Goal: Task Accomplishment & Management: Use online tool/utility

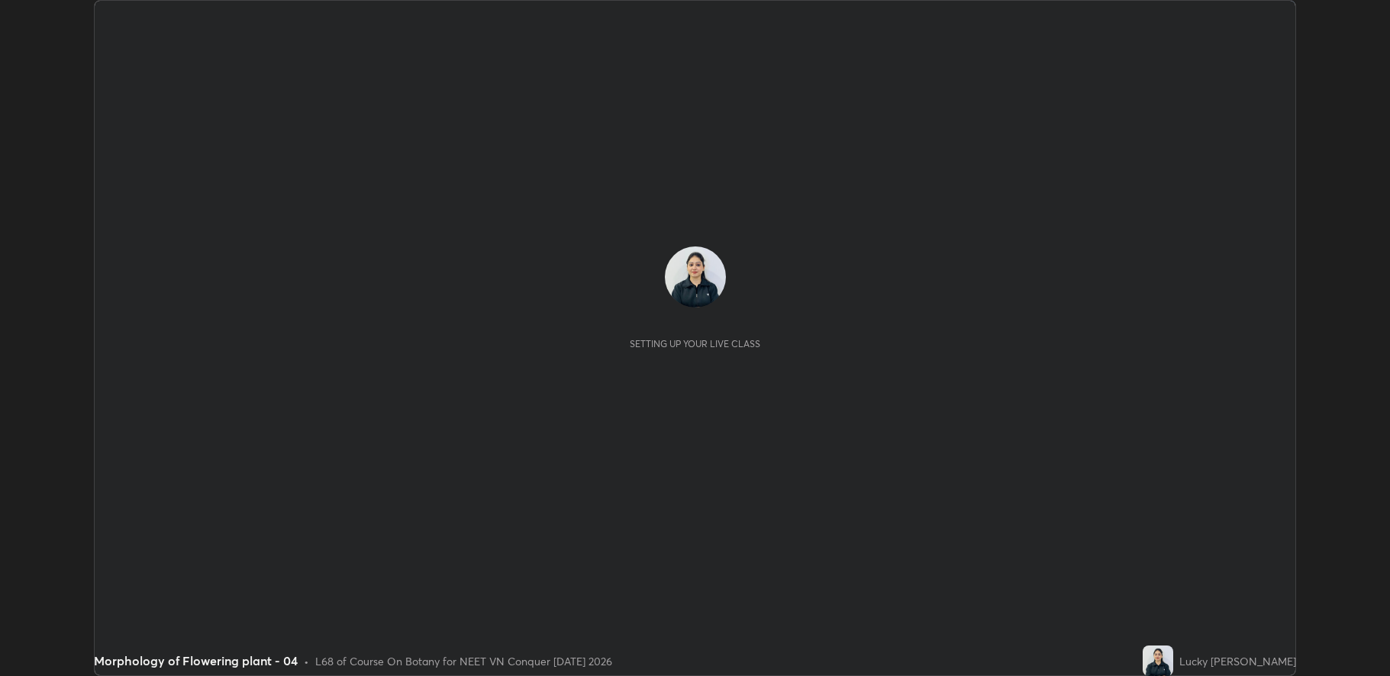
scroll to position [676, 1389]
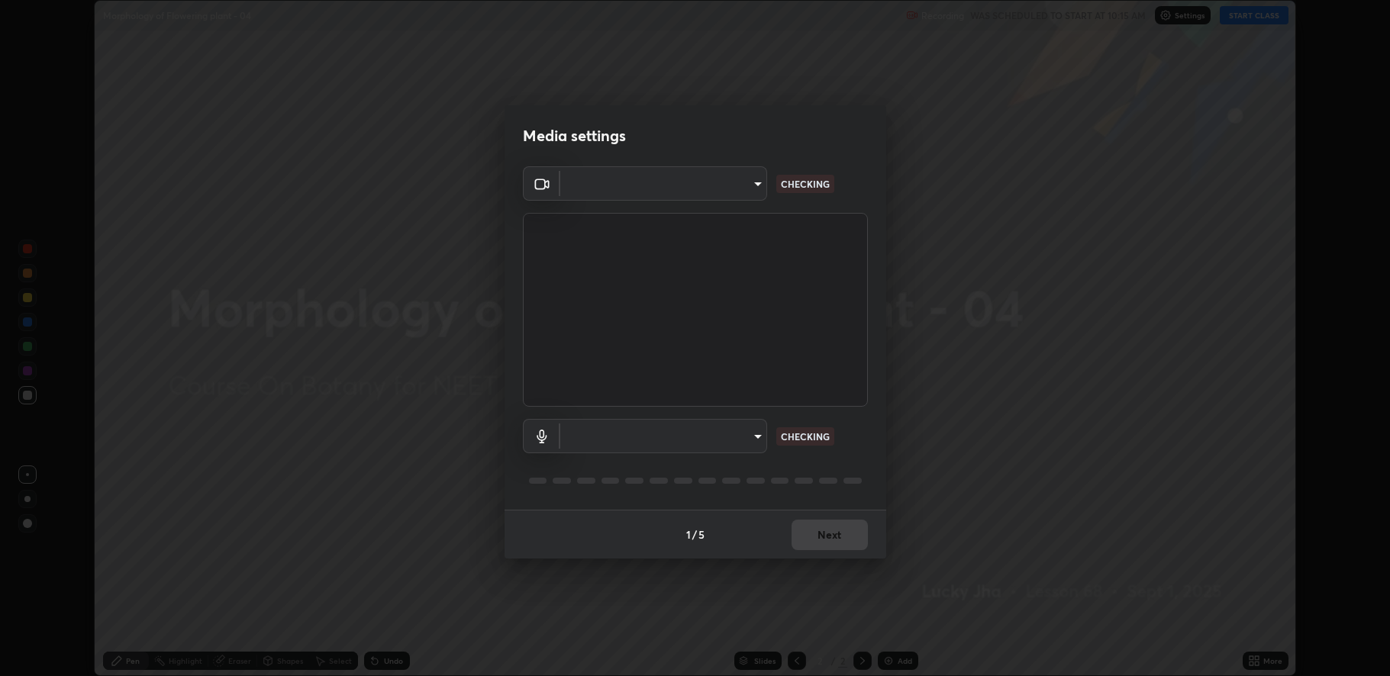
type input "fbf3bf66c54ebdc22d4a916e1eeea5187fc1625fd733ae2b86b360c30985395f"
type input "default"
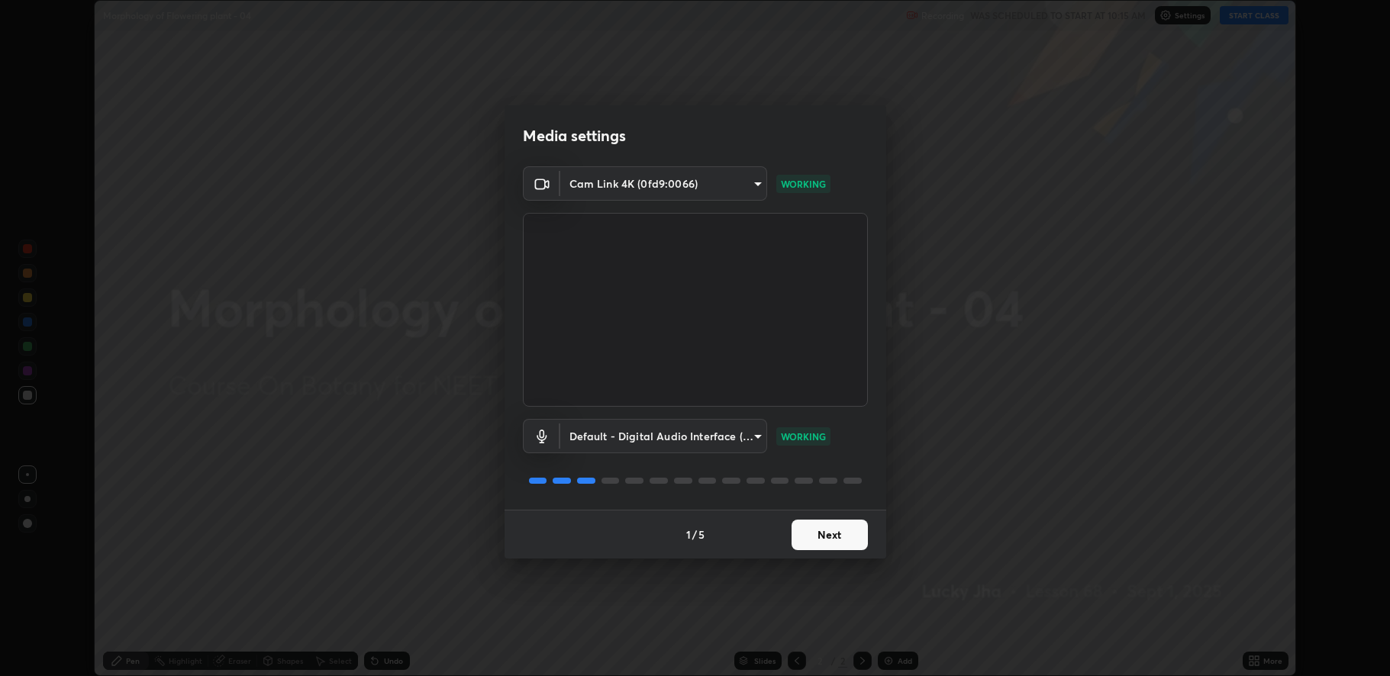
click at [825, 537] on button "Next" at bounding box center [829, 535] width 76 height 31
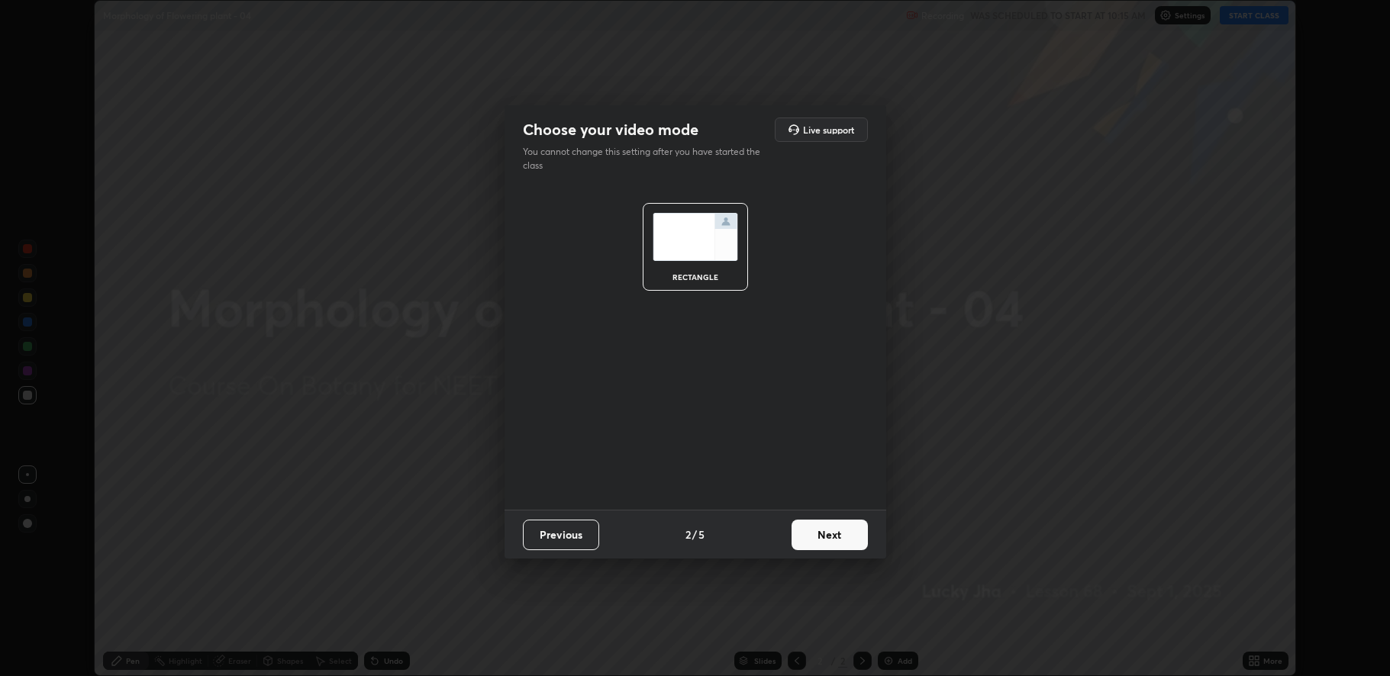
click at [824, 537] on button "Next" at bounding box center [829, 535] width 76 height 31
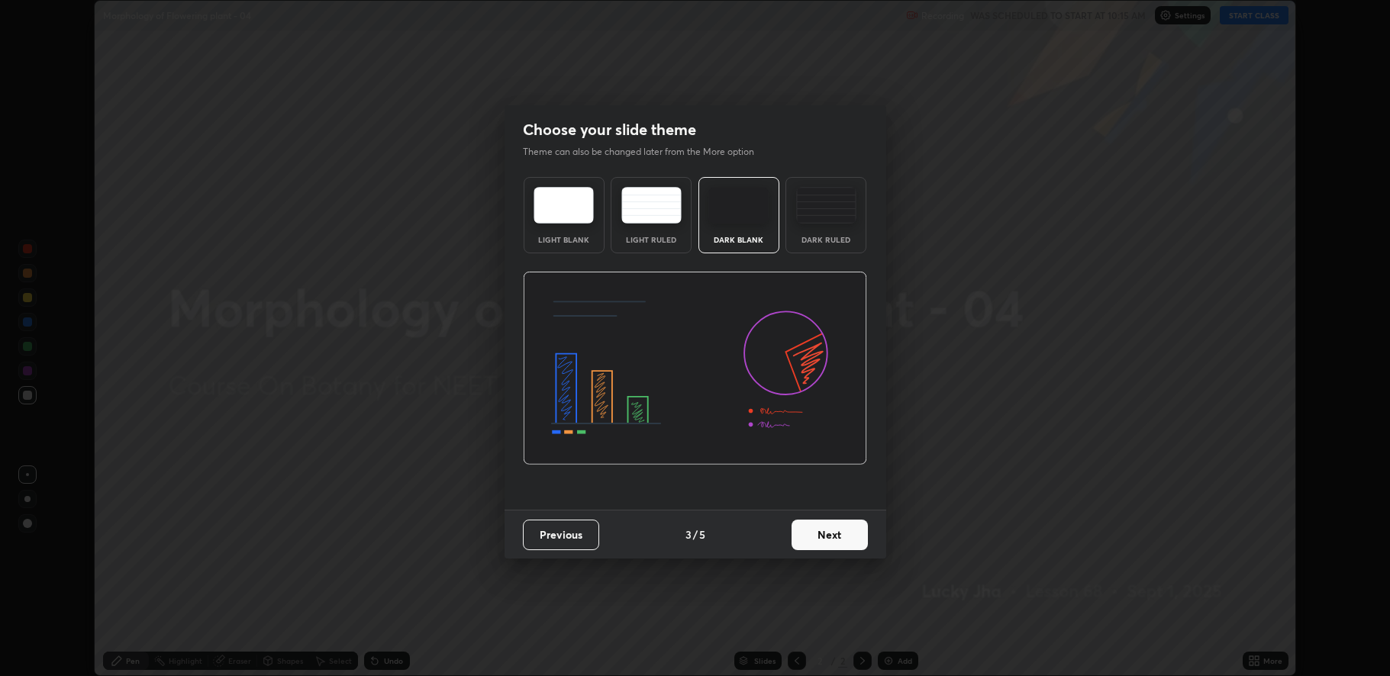
click at [826, 537] on button "Next" at bounding box center [829, 535] width 76 height 31
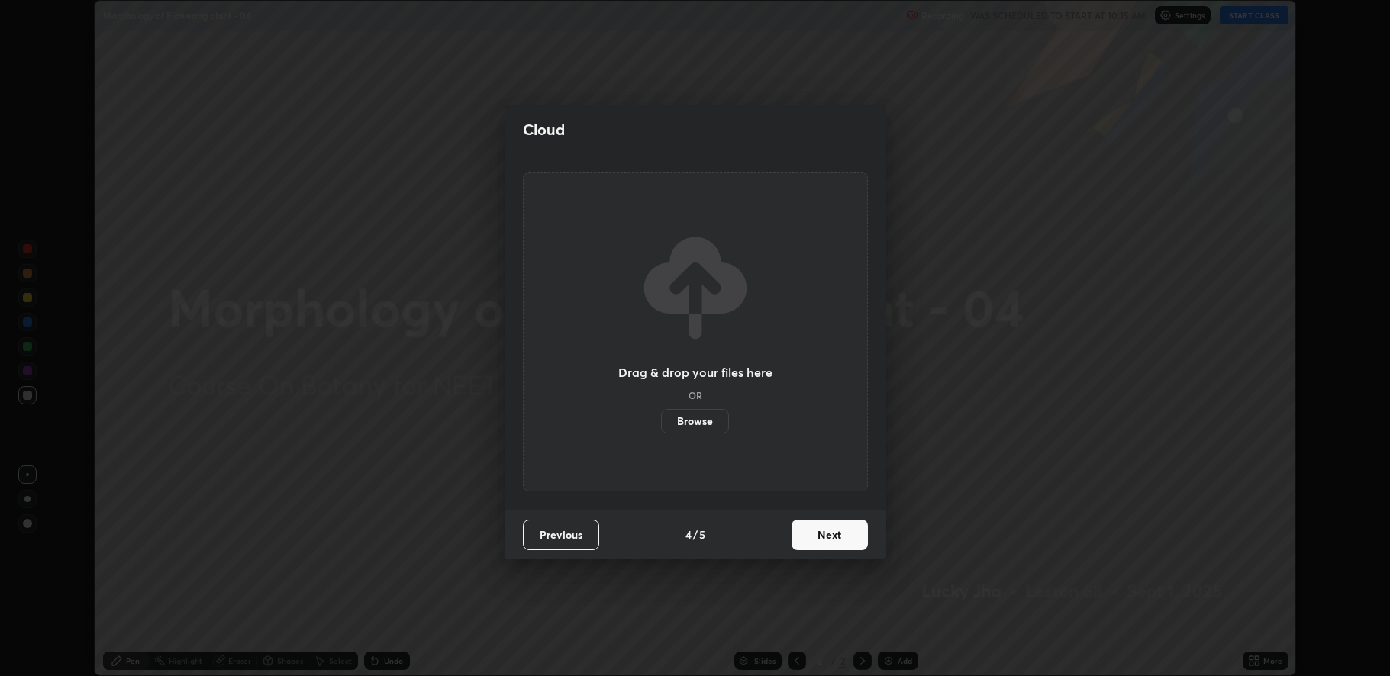
click at [826, 533] on button "Next" at bounding box center [829, 535] width 76 height 31
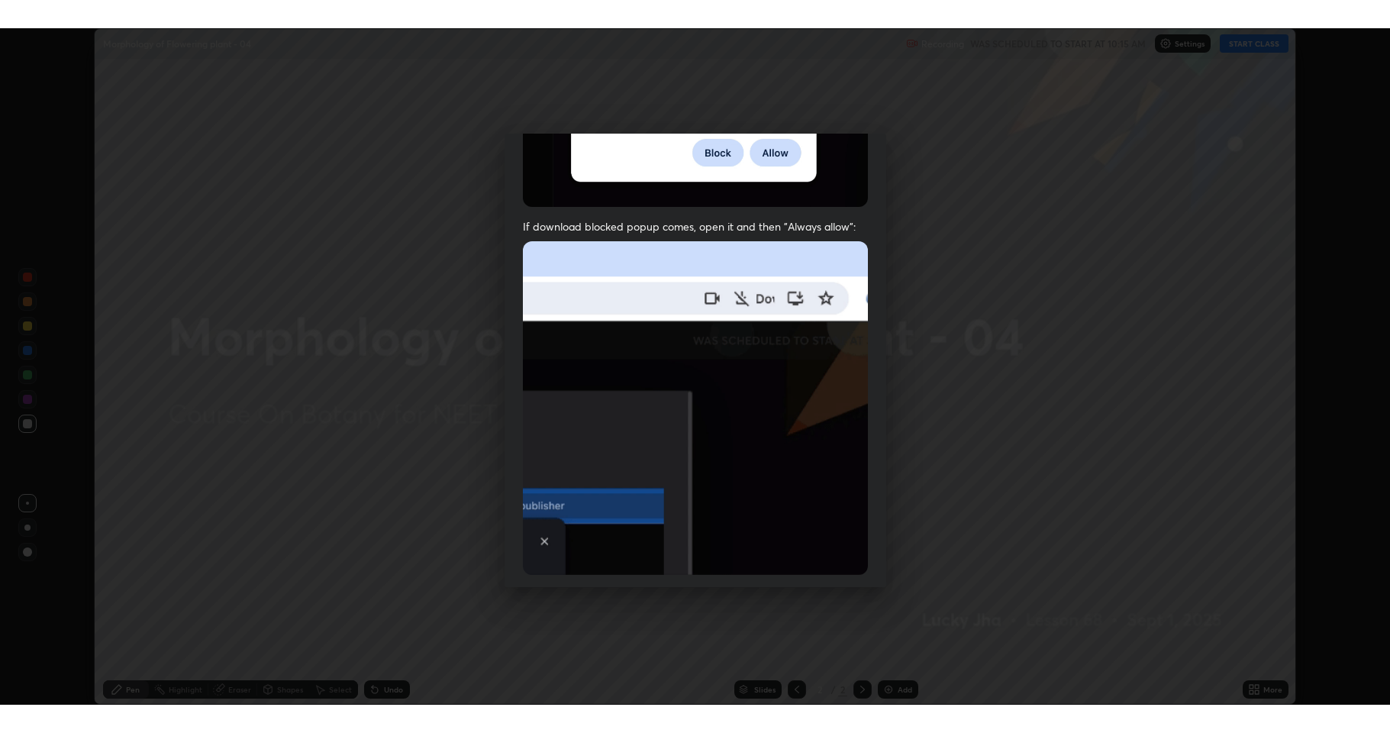
scroll to position [310, 0]
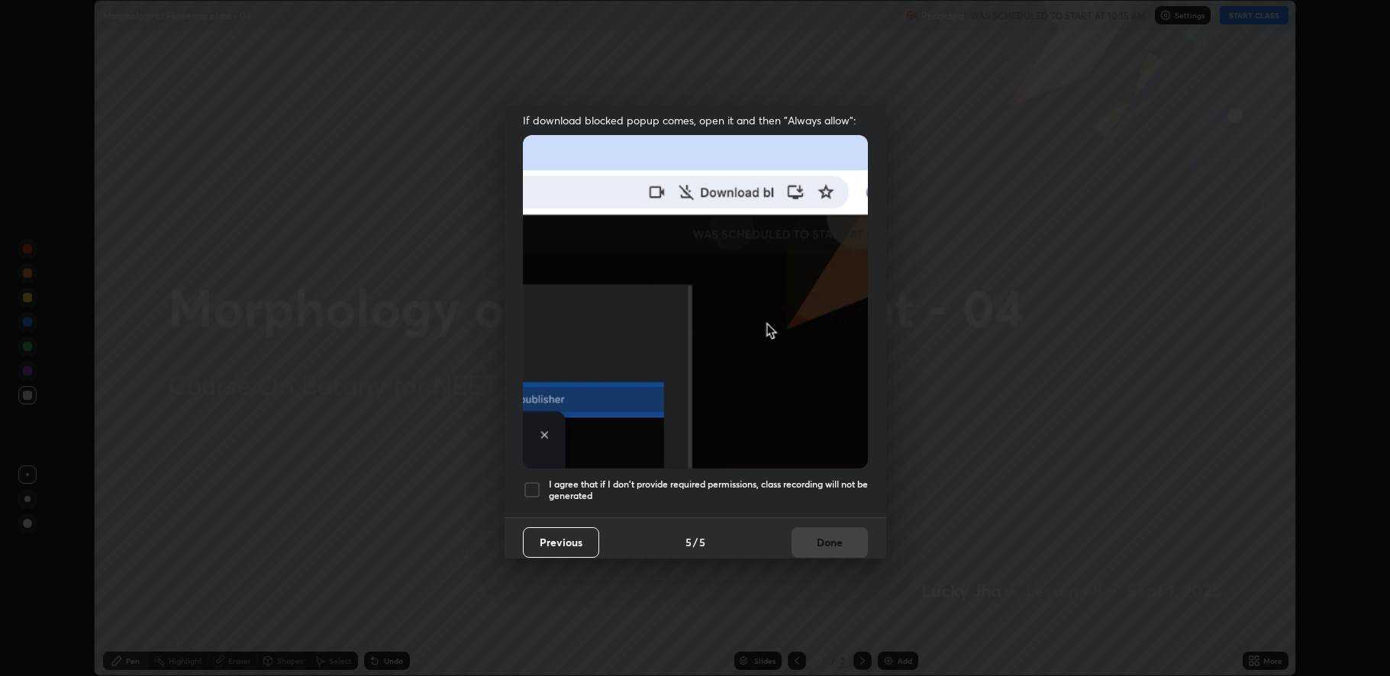
click at [534, 486] on div at bounding box center [532, 490] width 18 height 18
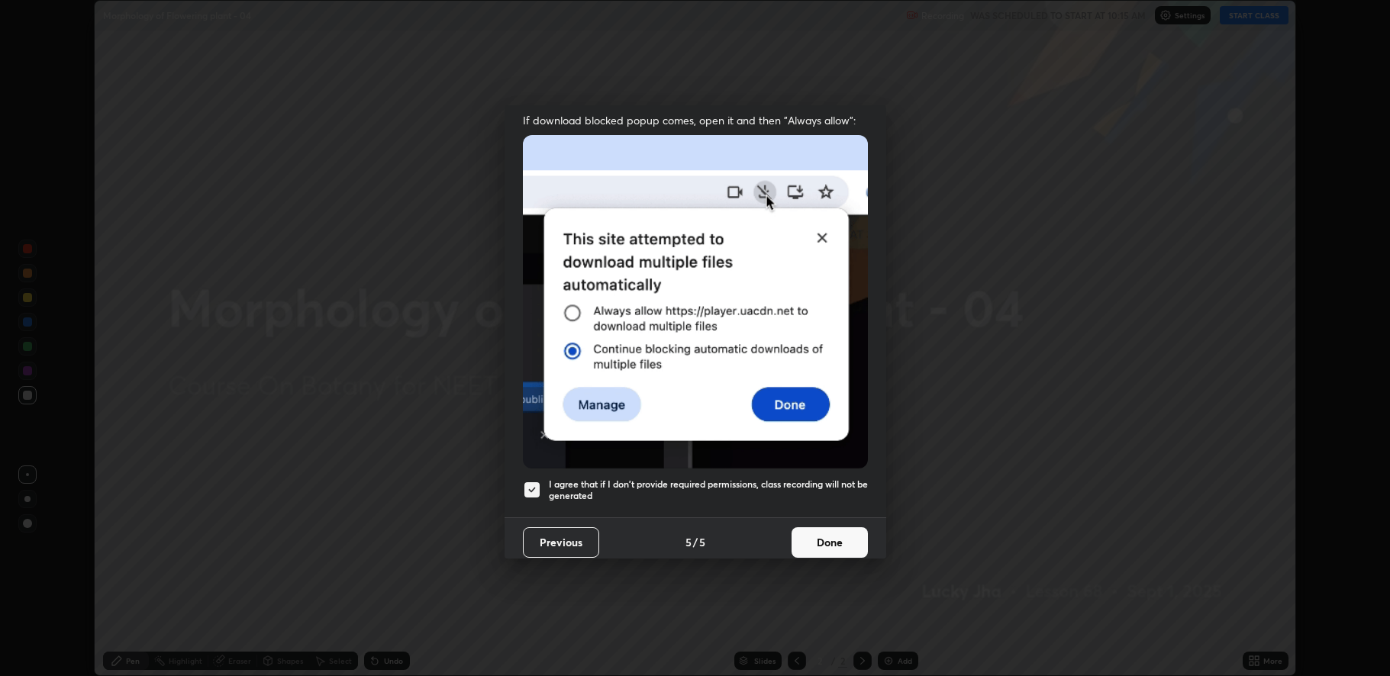
click at [807, 533] on button "Done" at bounding box center [829, 542] width 76 height 31
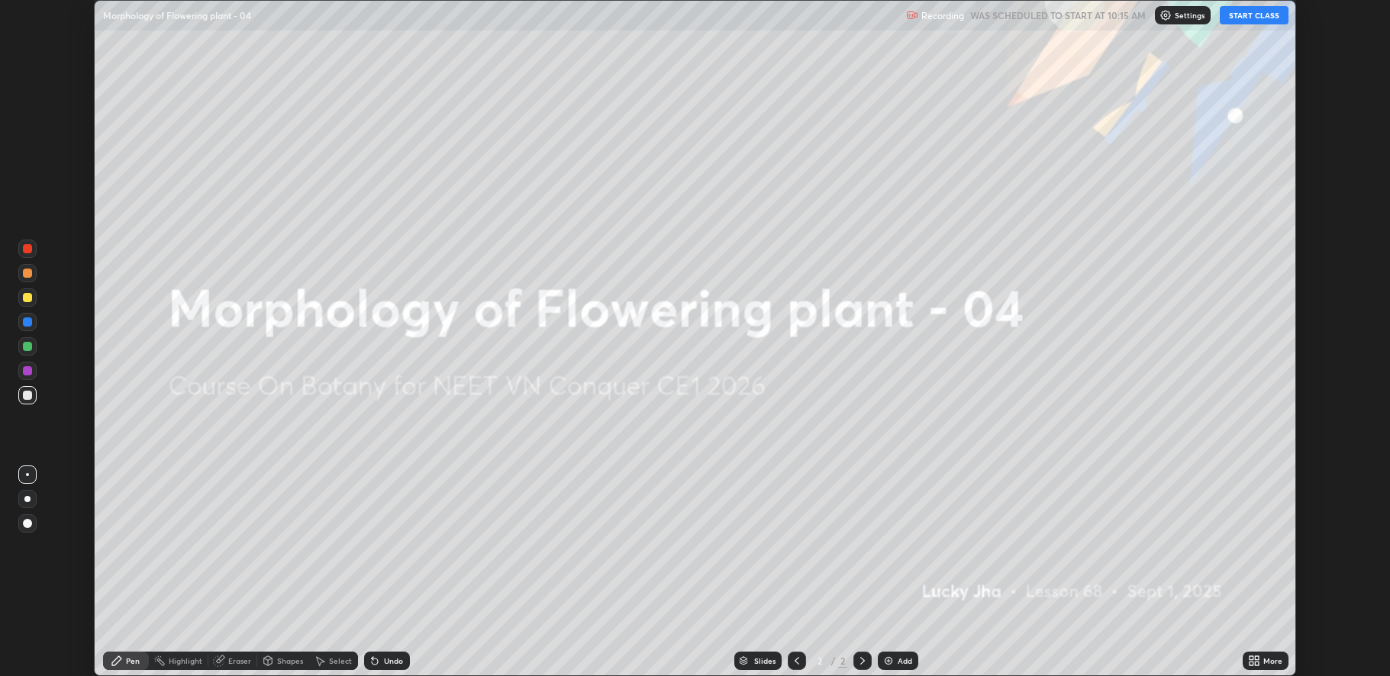
click at [890, 662] on img at bounding box center [888, 661] width 12 height 12
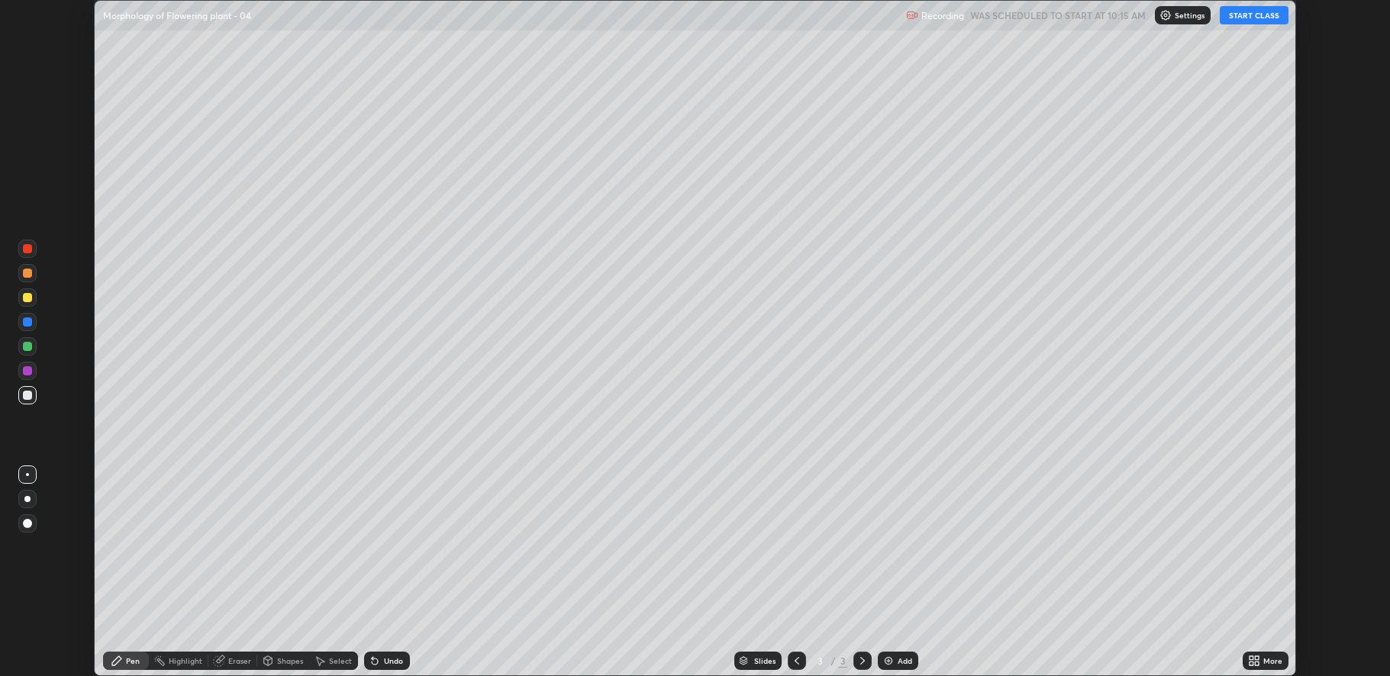
click at [1254, 662] on icon at bounding box center [1254, 661] width 12 height 12
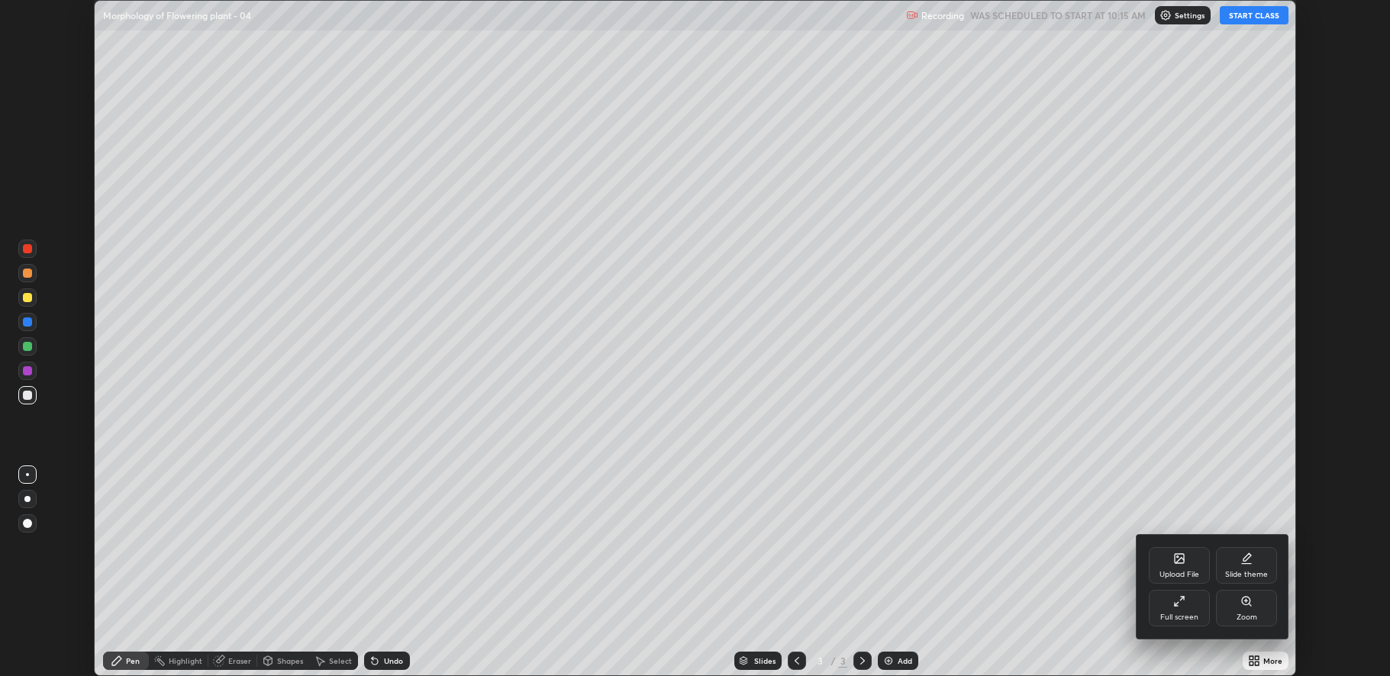
click at [1188, 619] on div "Full screen" at bounding box center [1179, 618] width 38 height 8
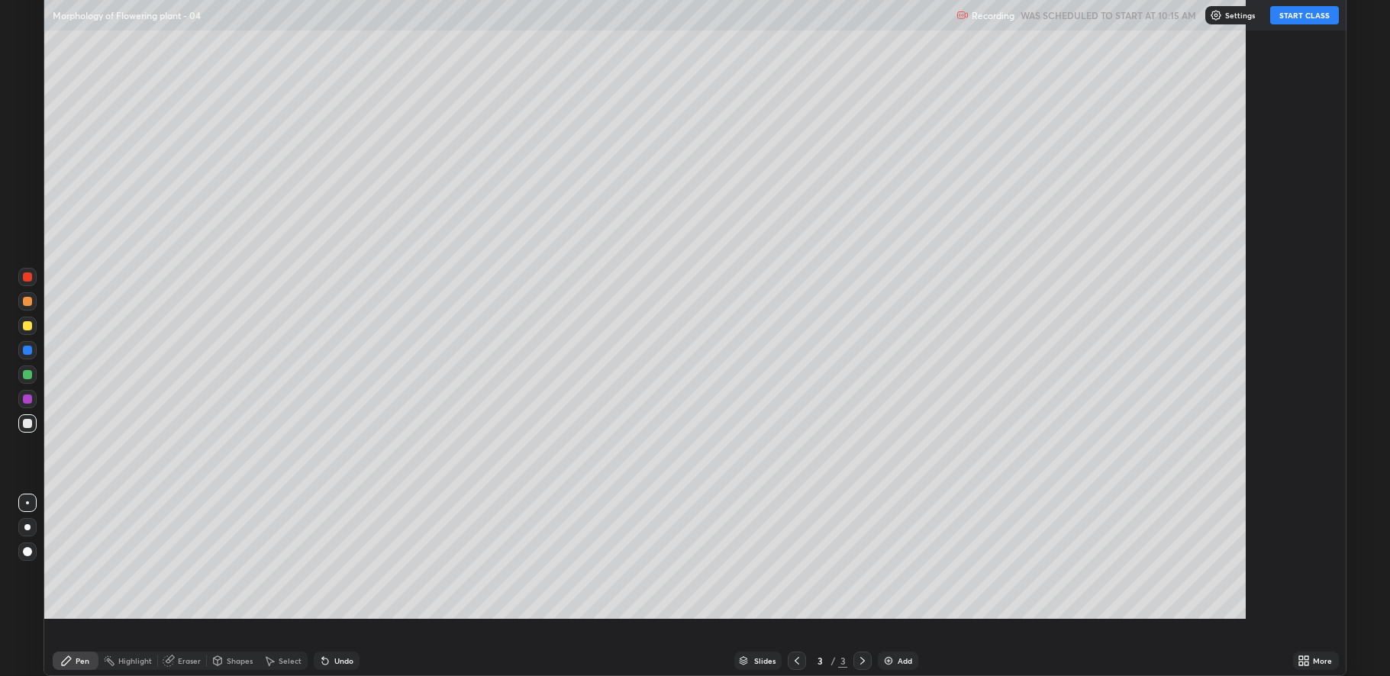
scroll to position [733, 1390]
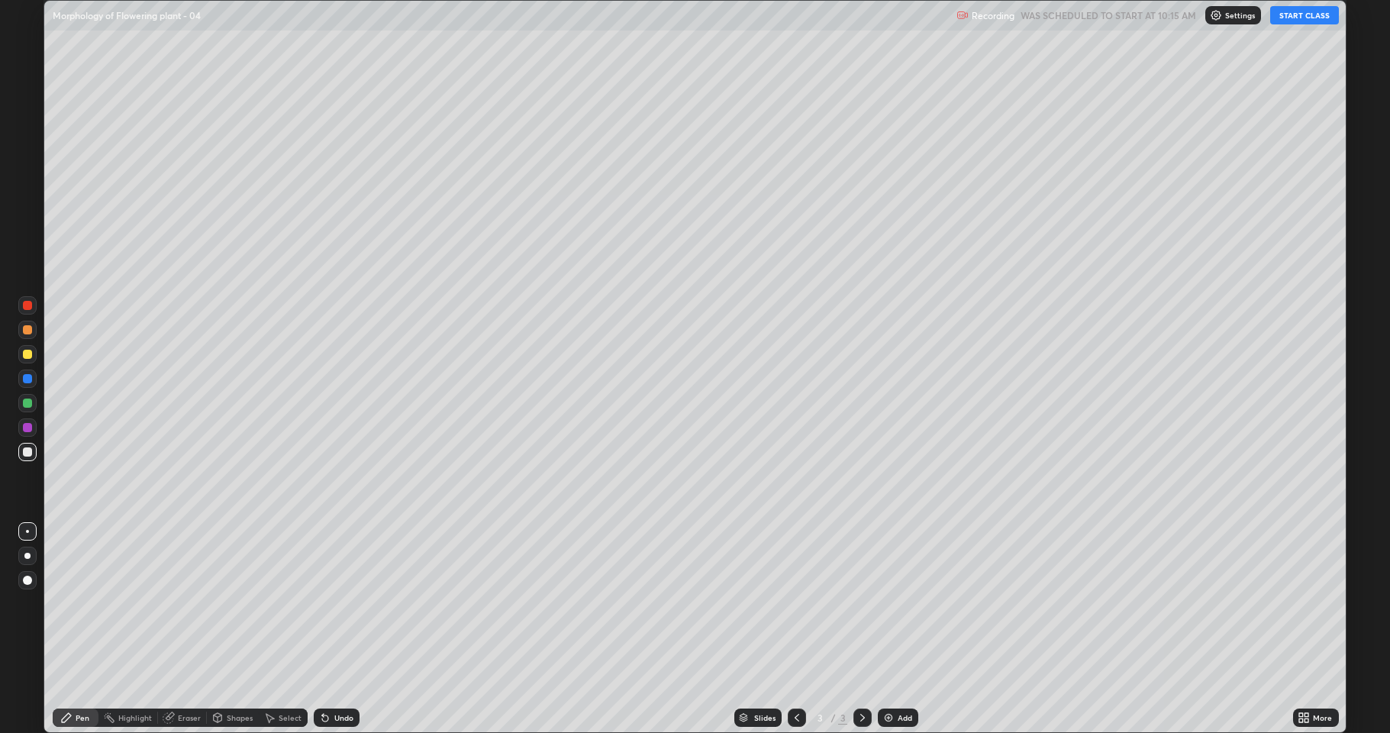
click at [1303, 14] on button "START CLASS" at bounding box center [1304, 15] width 69 height 18
click at [27, 353] on div at bounding box center [27, 353] width 9 height 9
click at [31, 448] on div at bounding box center [27, 452] width 18 height 18
click at [179, 675] on div "Eraser" at bounding box center [182, 717] width 49 height 18
click at [31, 664] on icon at bounding box center [27, 665] width 12 height 13
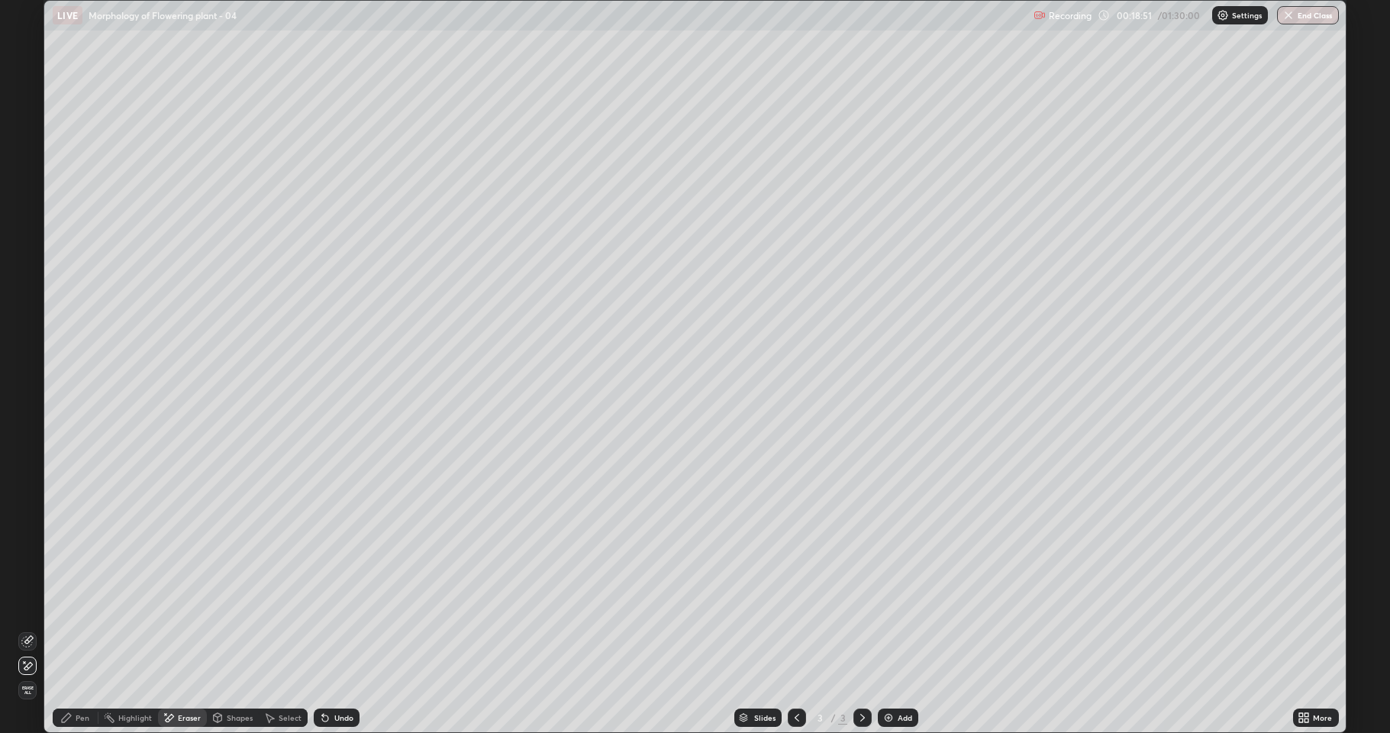
click at [135, 675] on div "Highlight" at bounding box center [128, 717] width 60 height 18
click at [172, 675] on div "Eraser" at bounding box center [182, 717] width 49 height 31
click at [25, 675] on span "Erase all" at bounding box center [27, 689] width 17 height 9
click at [27, 357] on div at bounding box center [27, 353] width 9 height 9
click at [27, 453] on div at bounding box center [27, 451] width 9 height 9
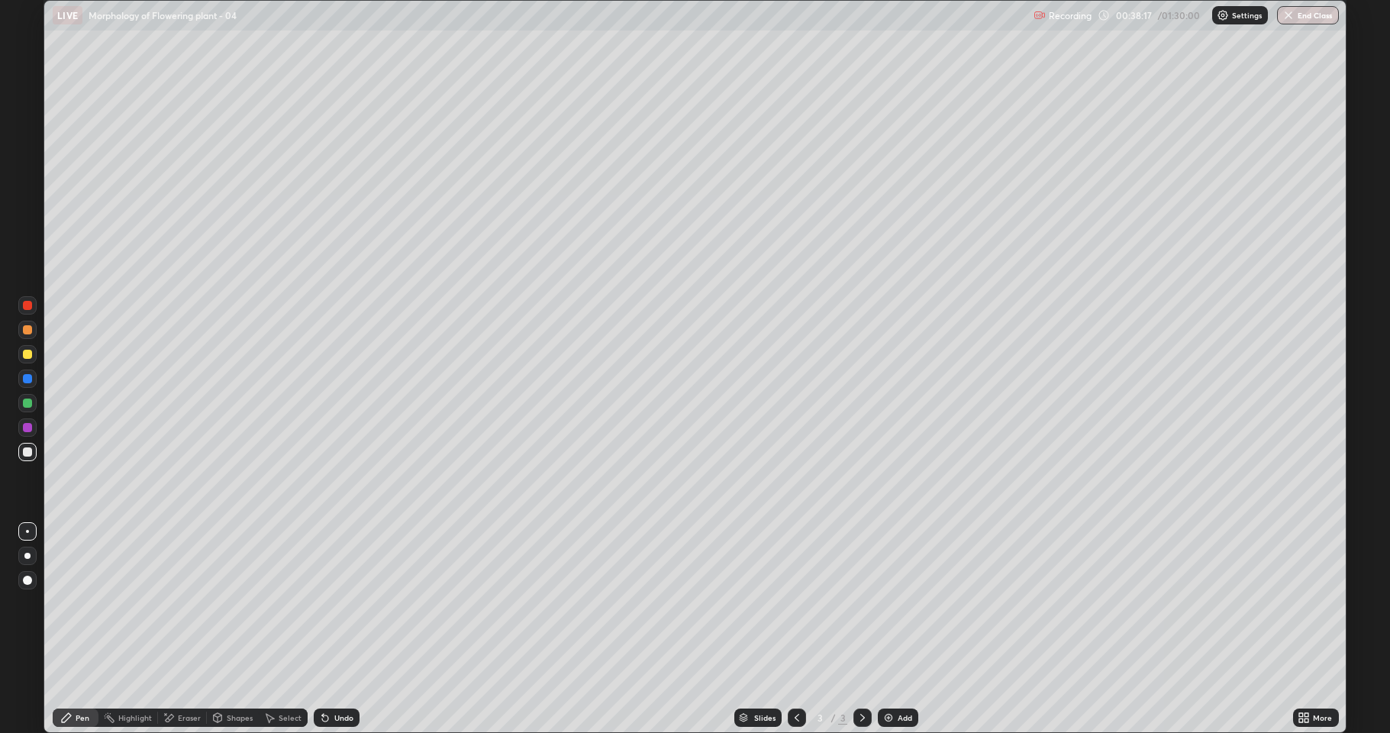
click at [26, 354] on div at bounding box center [27, 353] width 9 height 9
click at [26, 450] on div at bounding box center [27, 451] width 9 height 9
click at [29, 355] on div at bounding box center [27, 353] width 9 height 9
click at [27, 455] on div at bounding box center [27, 451] width 9 height 9
click at [27, 448] on div at bounding box center [27, 451] width 9 height 9
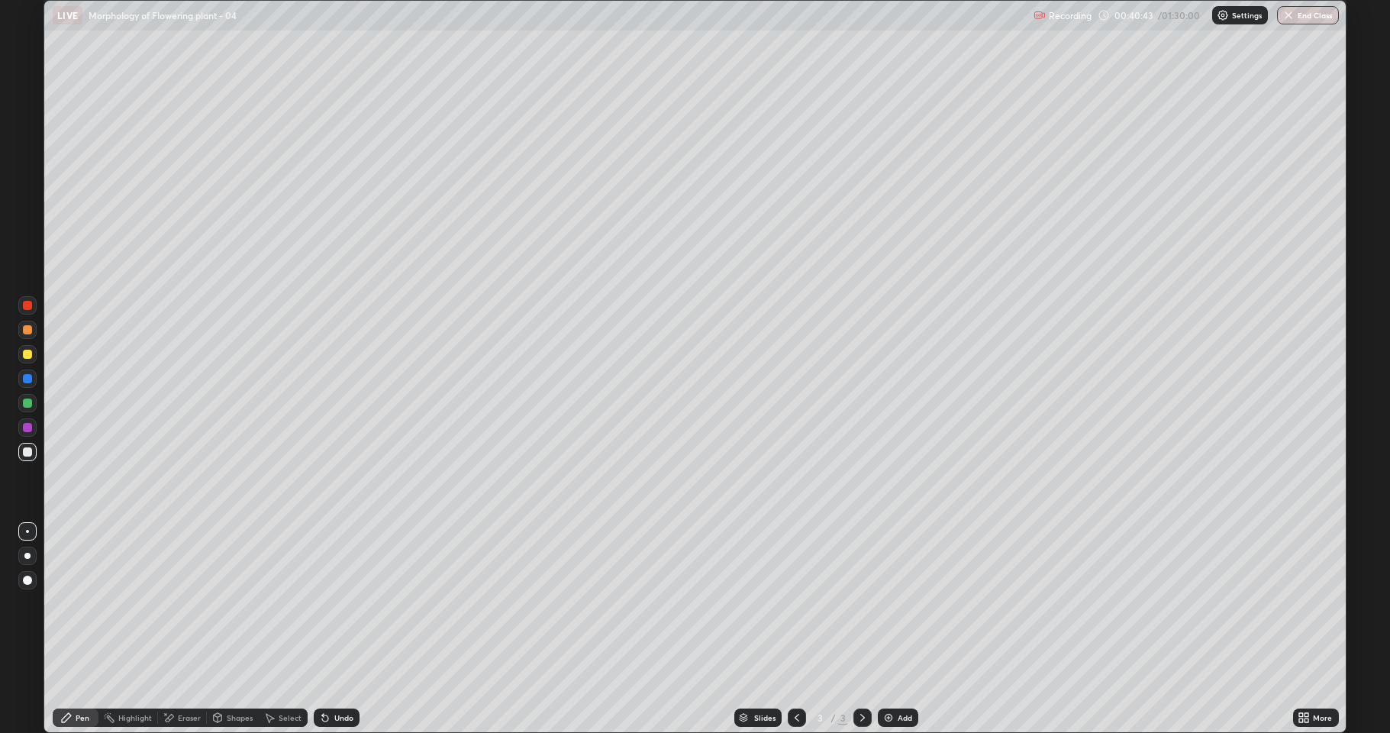
click at [24, 430] on div at bounding box center [27, 427] width 9 height 9
click at [21, 431] on div at bounding box center [27, 427] width 18 height 18
click at [23, 452] on div at bounding box center [27, 451] width 9 height 9
click at [20, 357] on div at bounding box center [27, 354] width 18 height 18
click at [25, 354] on div at bounding box center [27, 353] width 9 height 9
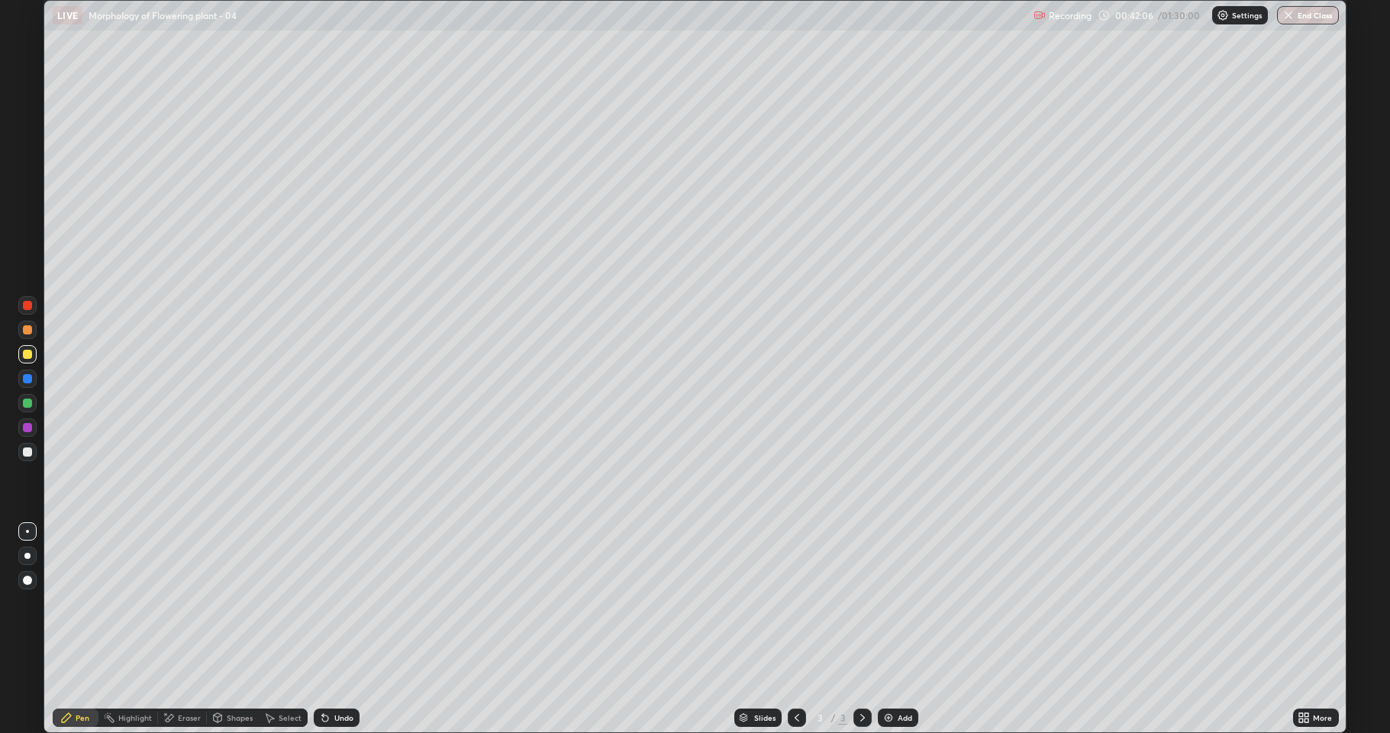
click at [23, 451] on div at bounding box center [27, 451] width 9 height 9
click at [24, 450] on div at bounding box center [27, 451] width 9 height 9
click at [24, 351] on div at bounding box center [27, 353] width 9 height 9
click at [31, 456] on div at bounding box center [27, 452] width 18 height 18
click at [31, 407] on div at bounding box center [27, 403] width 18 height 18
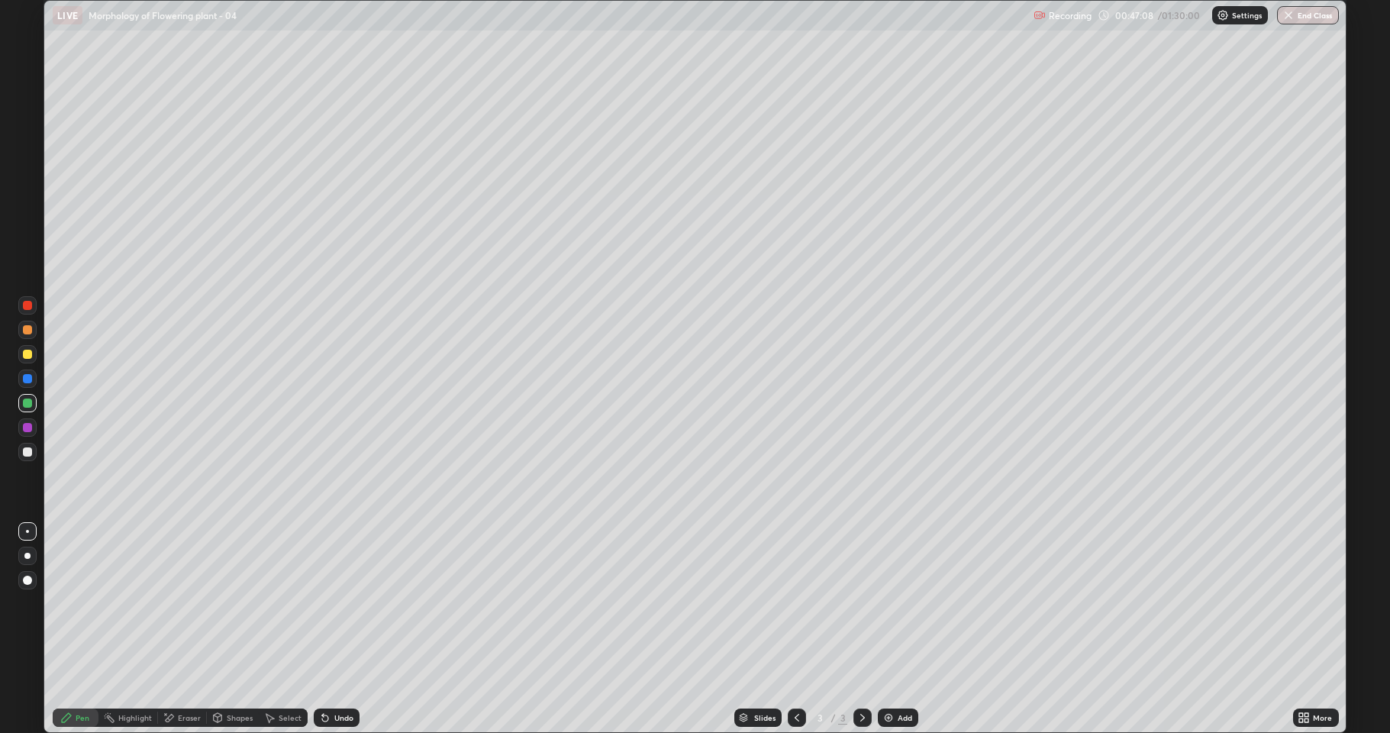
click at [27, 453] on div at bounding box center [27, 451] width 9 height 9
click at [180, 675] on div "Eraser" at bounding box center [182, 717] width 49 height 31
click at [24, 641] on icon at bounding box center [27, 641] width 12 height 12
click at [76, 675] on div "Pen" at bounding box center [83, 717] width 14 height 8
click at [26, 354] on div at bounding box center [27, 353] width 9 height 9
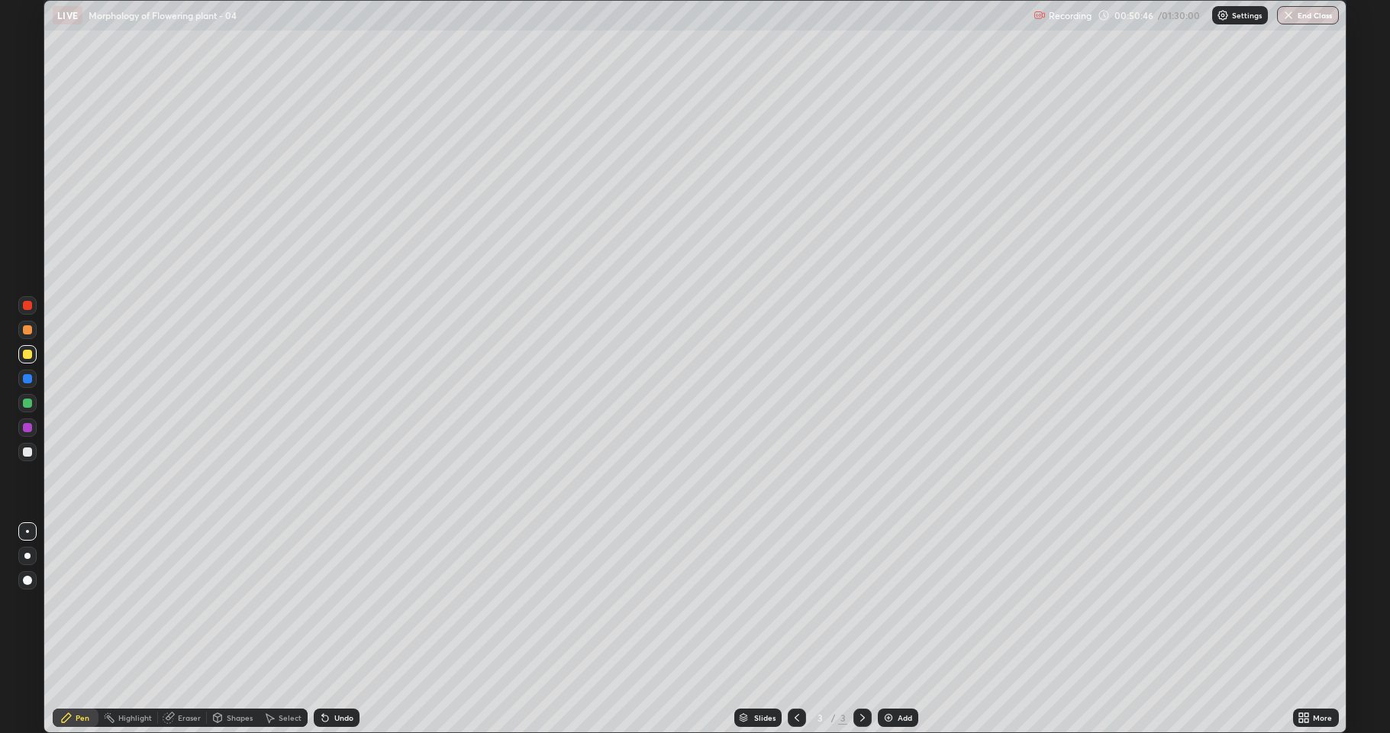
click at [24, 330] on div at bounding box center [27, 329] width 9 height 9
click at [339, 675] on div "Undo" at bounding box center [343, 717] width 19 height 8
click at [336, 675] on div "Undo" at bounding box center [343, 717] width 19 height 8
click at [340, 675] on div "Undo" at bounding box center [337, 717] width 46 height 18
click at [344, 675] on div "Undo" at bounding box center [343, 717] width 19 height 8
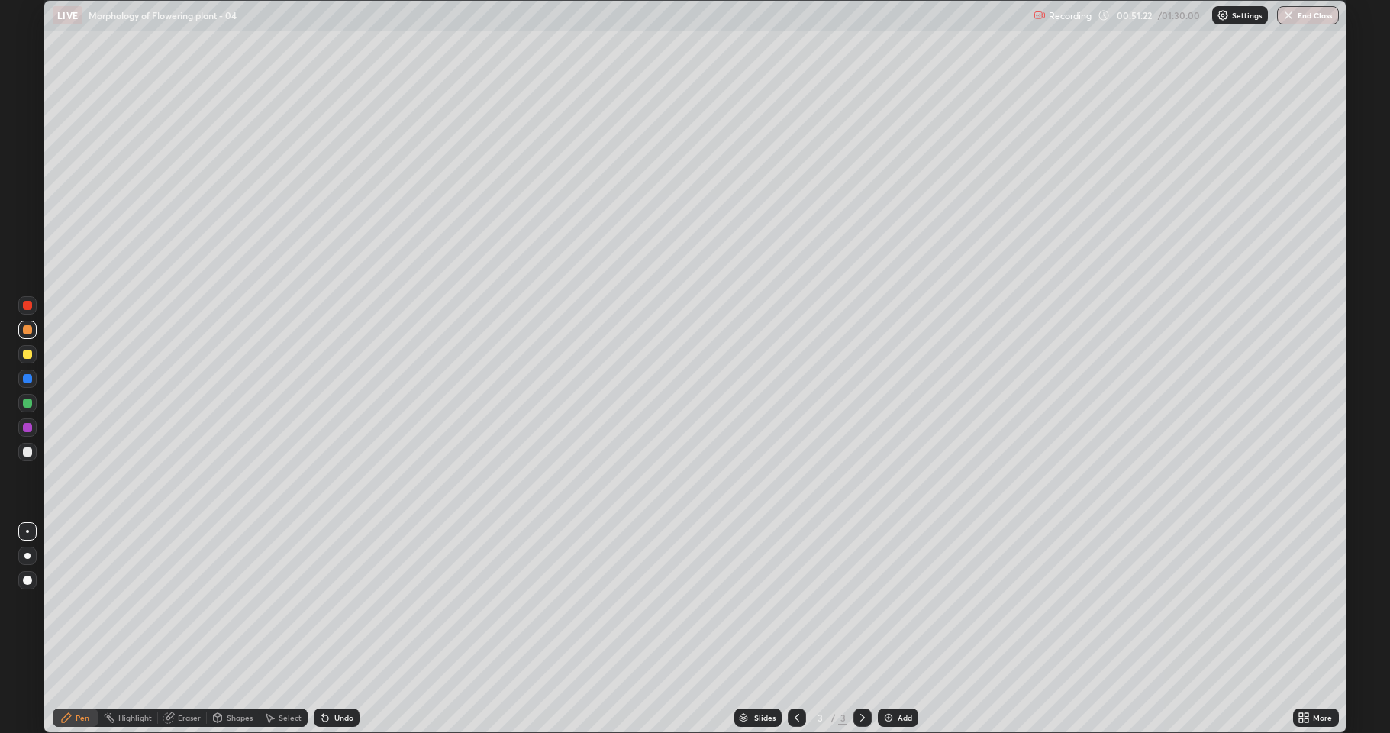
click at [343, 675] on div "Undo" at bounding box center [343, 717] width 19 height 8
click at [31, 453] on div at bounding box center [27, 451] width 9 height 9
click at [886, 675] on img at bounding box center [888, 717] width 12 height 12
click at [24, 355] on div at bounding box center [27, 353] width 9 height 9
click at [30, 459] on div at bounding box center [27, 452] width 18 height 18
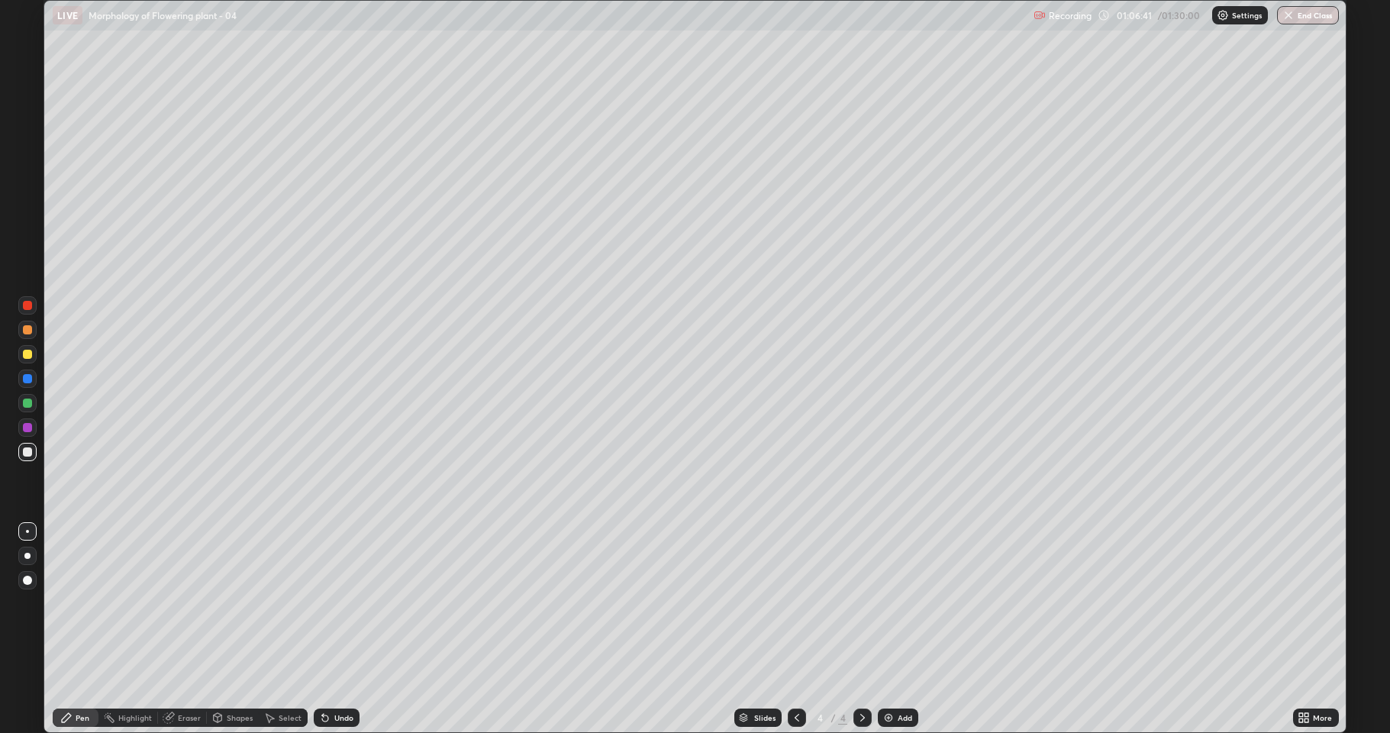
click at [20, 423] on div at bounding box center [27, 427] width 18 height 18
click at [33, 401] on div at bounding box center [27, 403] width 18 height 18
click at [29, 459] on div at bounding box center [27, 452] width 18 height 18
click at [28, 400] on div at bounding box center [27, 402] width 9 height 9
click at [169, 675] on icon at bounding box center [168, 718] width 10 height 10
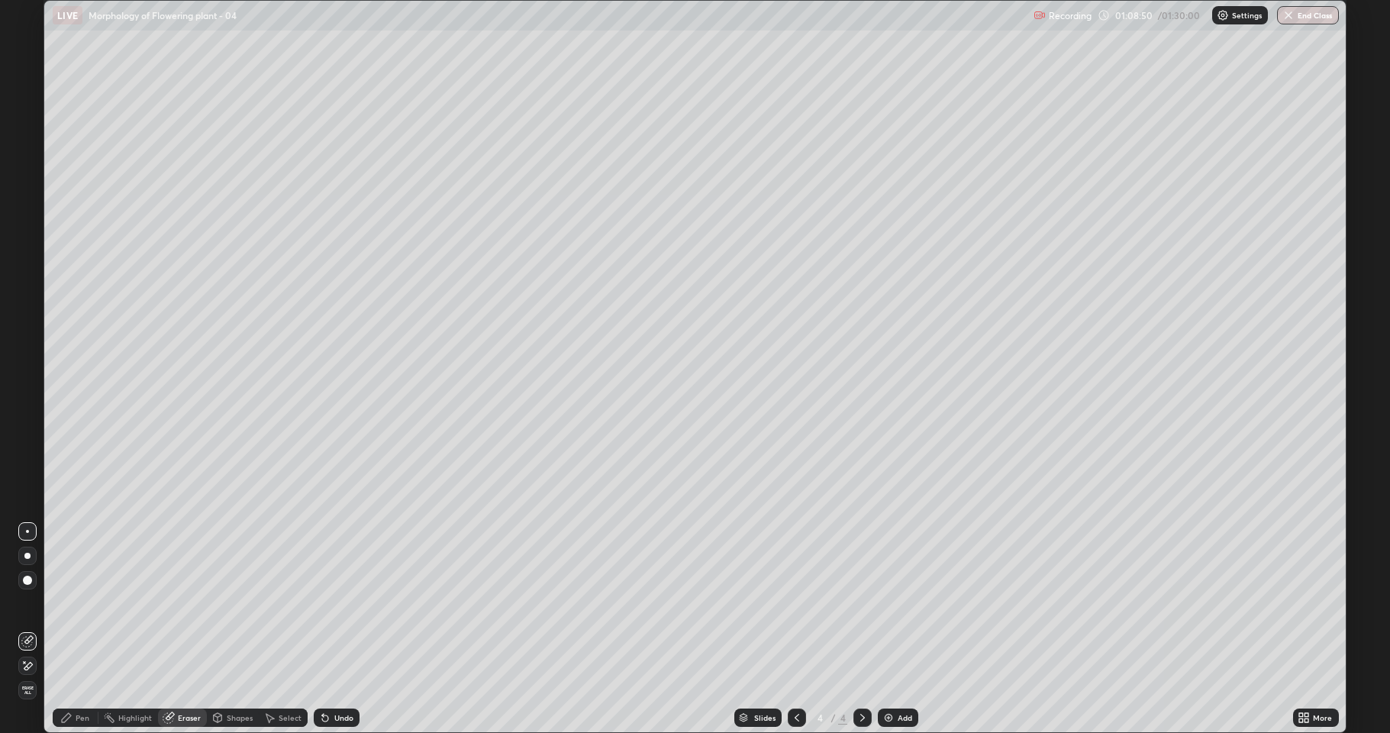
click at [29, 665] on icon at bounding box center [28, 666] width 8 height 8
click at [74, 675] on div "Pen" at bounding box center [76, 717] width 46 height 18
click at [30, 452] on div at bounding box center [27, 451] width 9 height 9
click at [334, 675] on div "Undo" at bounding box center [337, 717] width 46 height 18
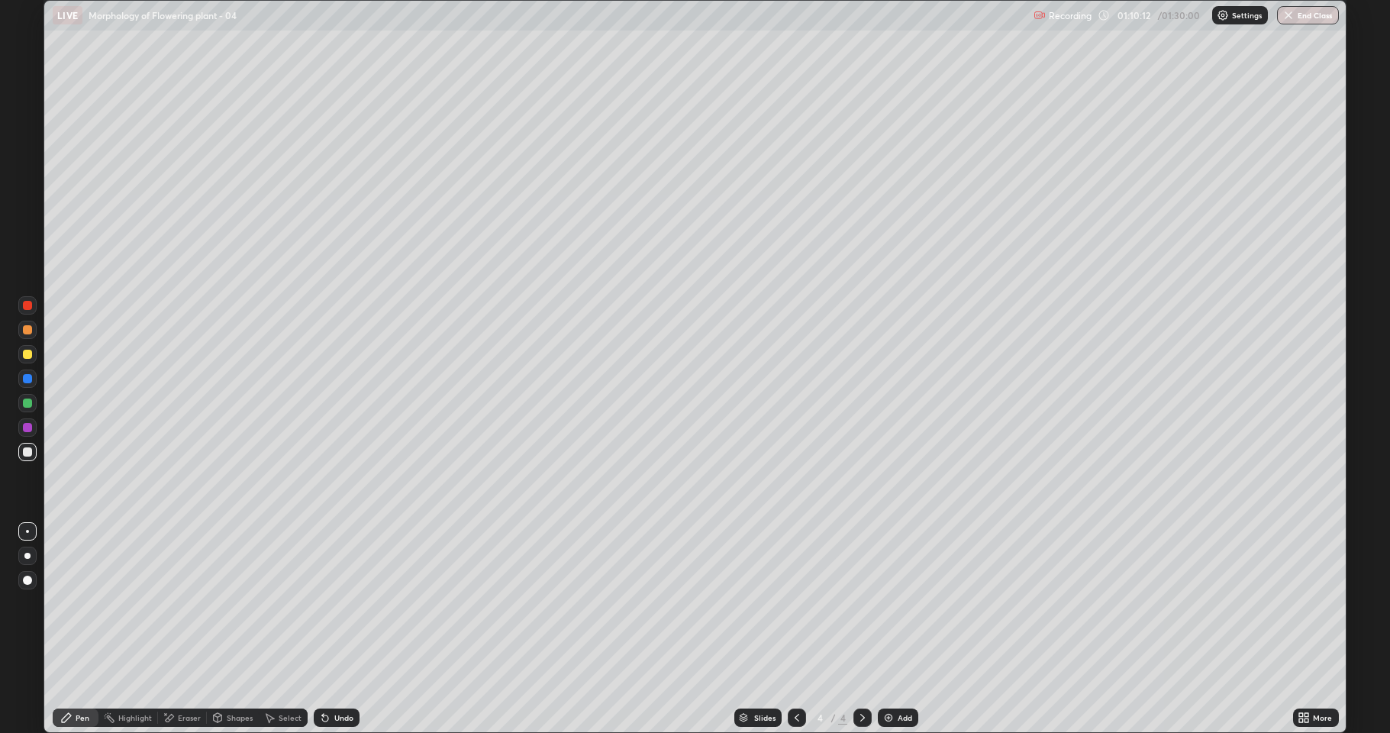
click at [338, 675] on div "Undo" at bounding box center [343, 717] width 19 height 8
click at [342, 675] on div "Undo" at bounding box center [337, 717] width 46 height 18
click at [339, 675] on div "Undo" at bounding box center [343, 717] width 19 height 8
click at [334, 675] on div "Undo" at bounding box center [343, 717] width 19 height 8
click at [338, 675] on div "Undo" at bounding box center [343, 717] width 19 height 8
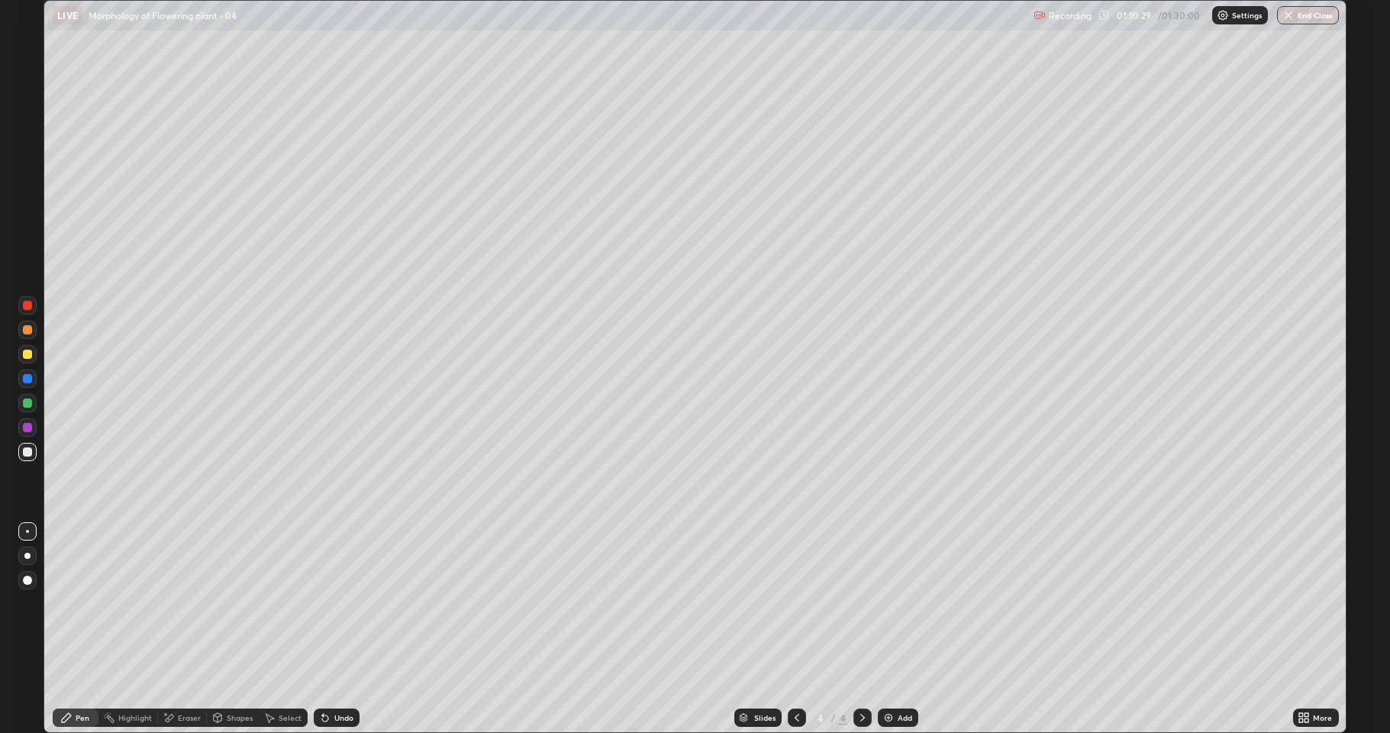
click at [23, 407] on div at bounding box center [27, 403] width 18 height 18
click at [27, 451] on div at bounding box center [27, 451] width 9 height 9
click at [31, 404] on div at bounding box center [27, 402] width 9 height 9
click at [25, 452] on div at bounding box center [27, 451] width 9 height 9
click at [26, 354] on div at bounding box center [27, 353] width 9 height 9
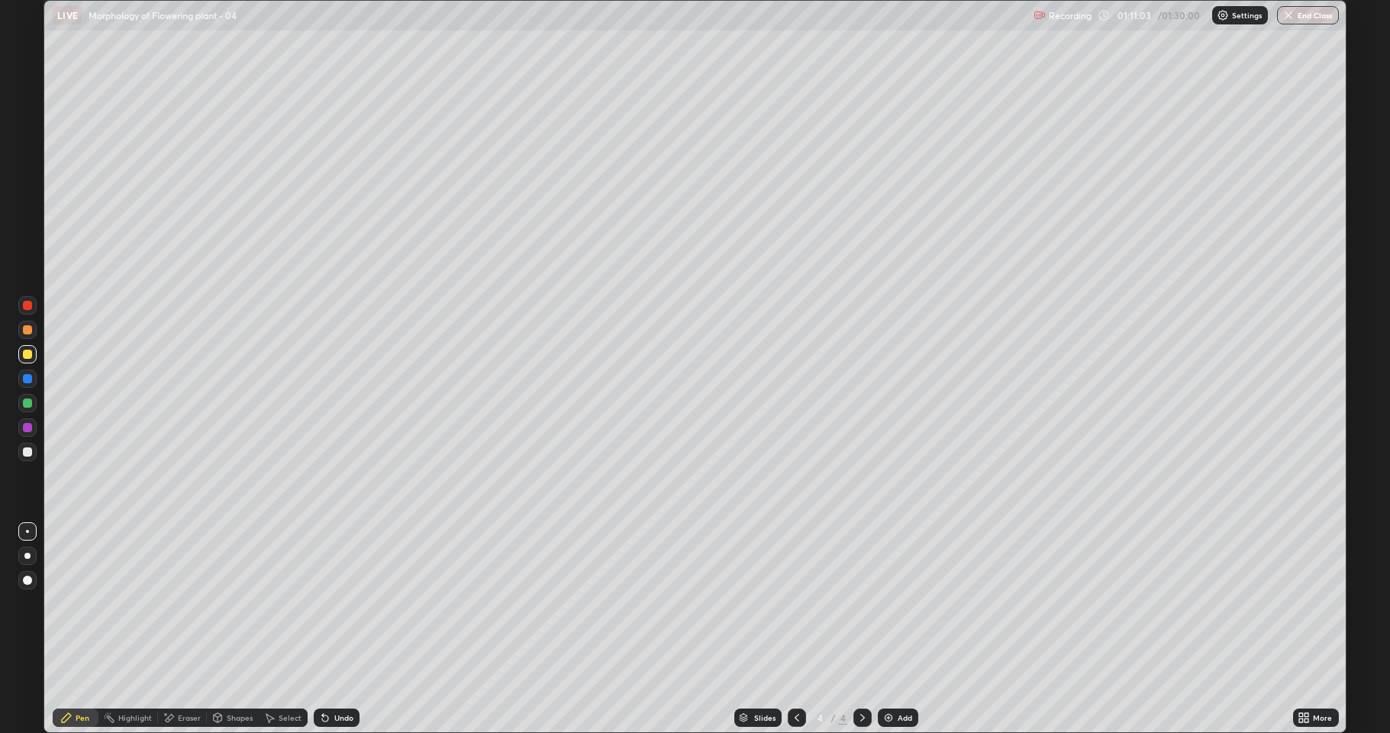
click at [28, 433] on div at bounding box center [27, 427] width 18 height 18
click at [30, 447] on div at bounding box center [27, 451] width 9 height 9
click at [24, 411] on div at bounding box center [27, 403] width 18 height 18
click at [29, 453] on div at bounding box center [27, 451] width 9 height 9
click at [27, 402] on div at bounding box center [27, 402] width 9 height 9
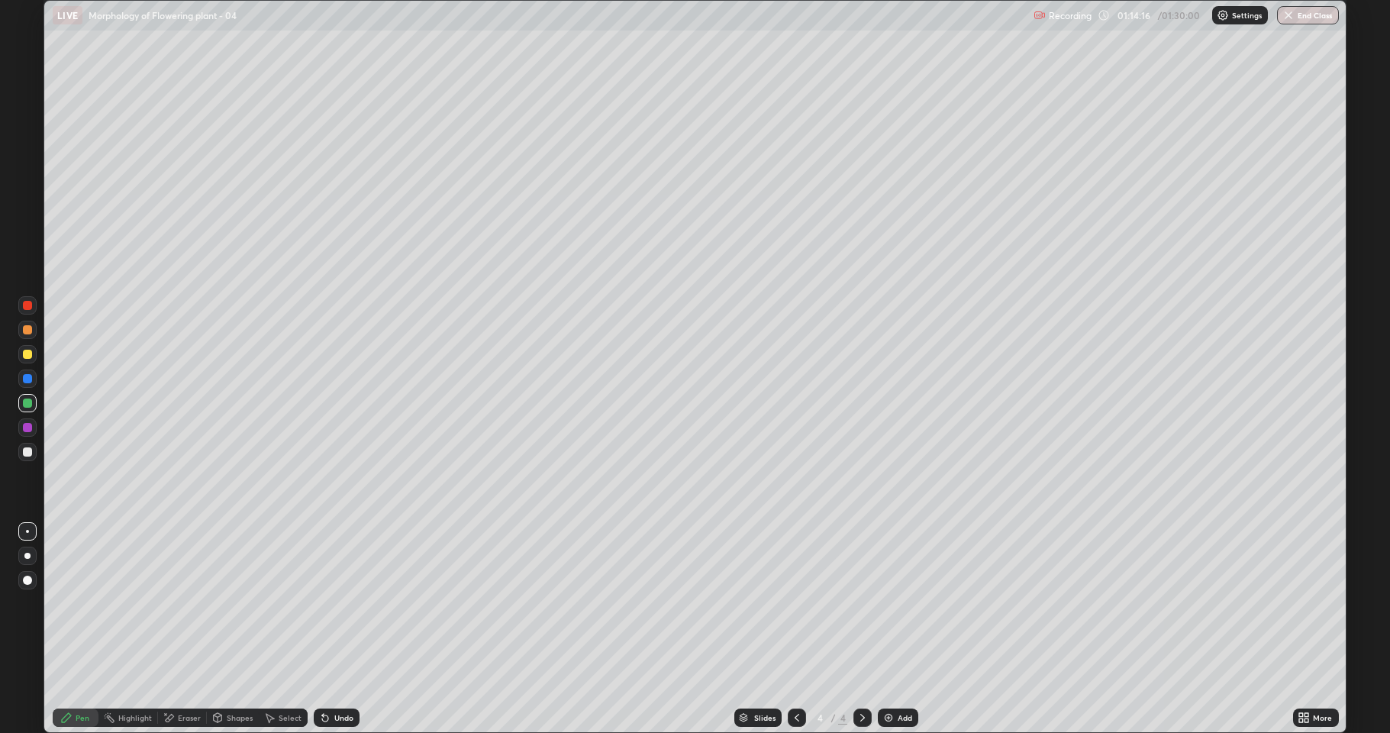
click at [29, 556] on div at bounding box center [27, 555] width 6 height 6
click at [26, 452] on div at bounding box center [27, 451] width 9 height 9
click at [23, 355] on div at bounding box center [27, 353] width 9 height 9
click at [27, 404] on div at bounding box center [27, 402] width 9 height 9
click at [28, 349] on div at bounding box center [27, 353] width 9 height 9
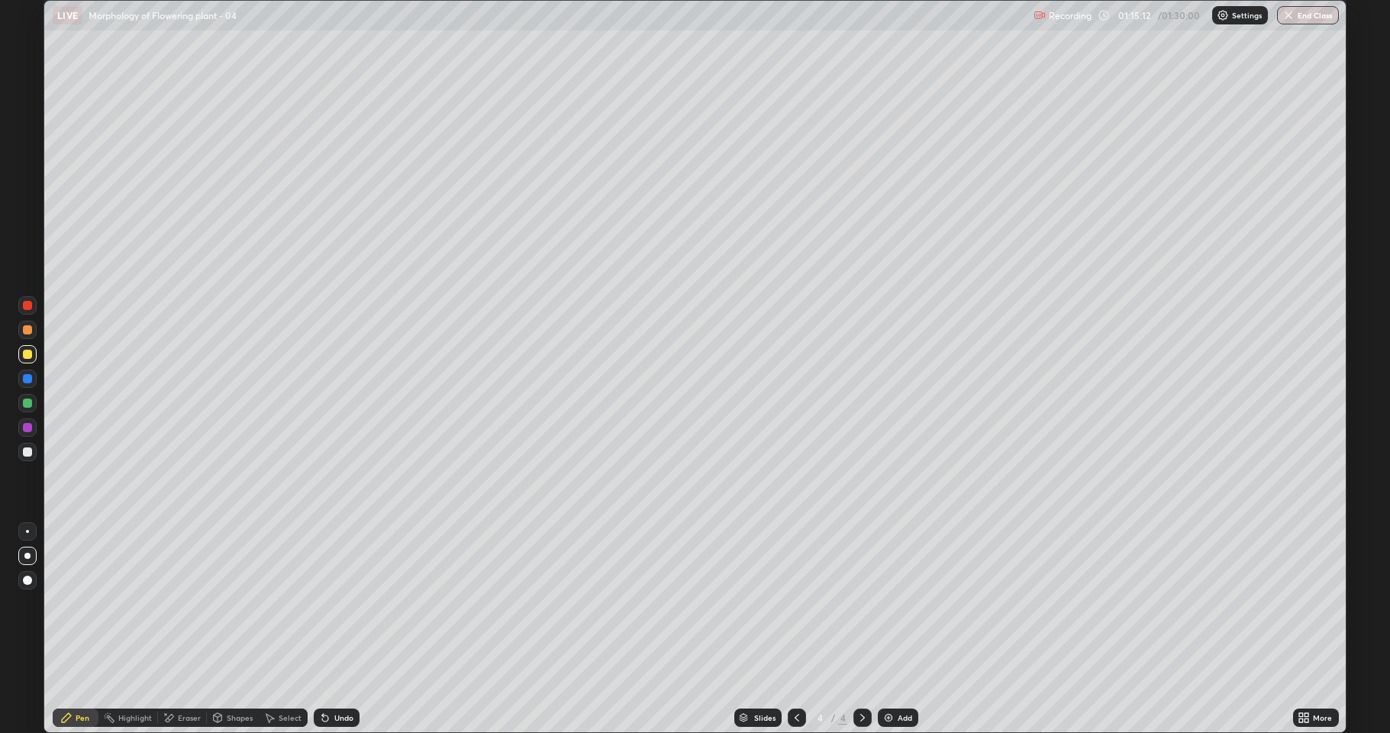
click at [27, 531] on div at bounding box center [27, 531] width 3 height 3
click at [31, 404] on div at bounding box center [27, 402] width 9 height 9
click at [27, 556] on div at bounding box center [27, 555] width 6 height 6
click at [34, 451] on div at bounding box center [27, 452] width 18 height 18
click at [178, 675] on div "Eraser" at bounding box center [189, 717] width 23 height 8
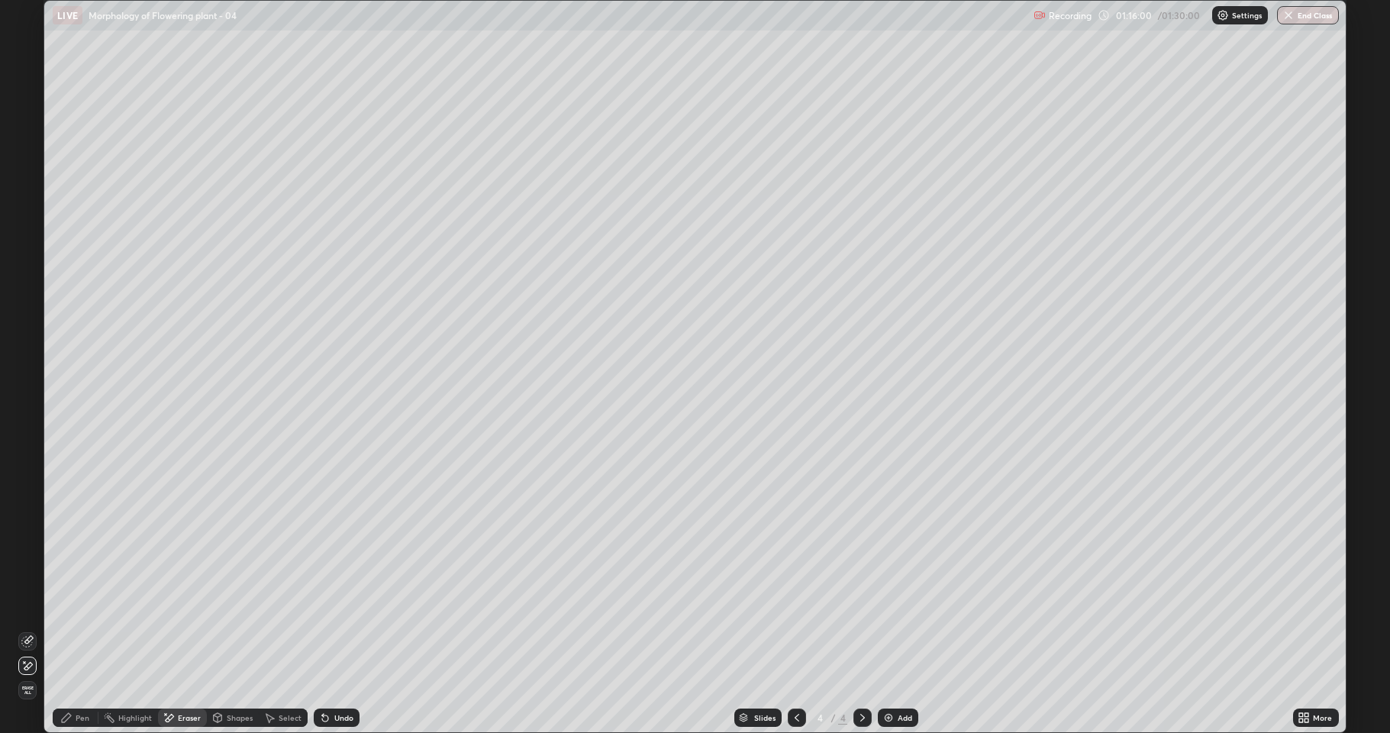
click at [24, 636] on icon at bounding box center [27, 641] width 12 height 12
click at [79, 675] on div "Pen" at bounding box center [83, 717] width 14 height 8
click at [28, 404] on div at bounding box center [27, 402] width 9 height 9
click at [24, 453] on div at bounding box center [27, 451] width 9 height 9
click at [27, 531] on div at bounding box center [27, 531] width 3 height 3
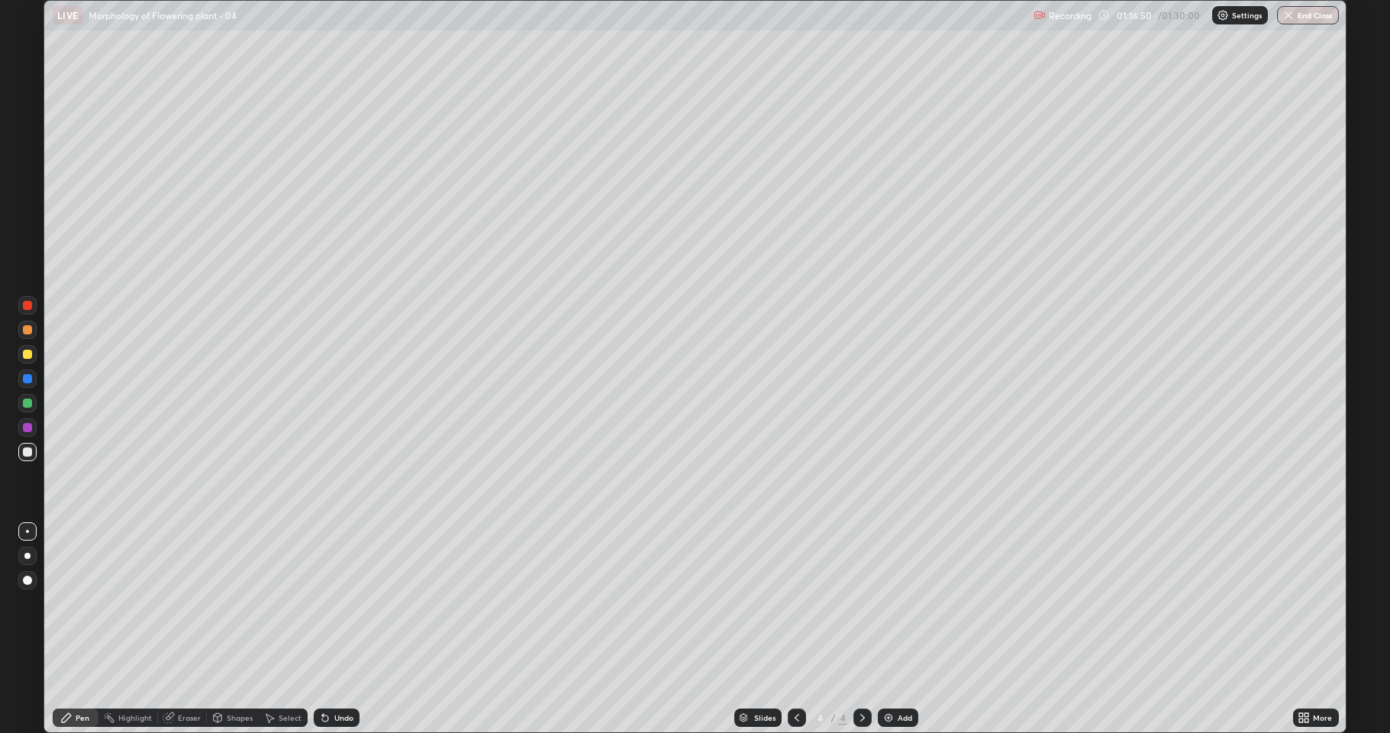
click at [26, 353] on div at bounding box center [27, 353] width 9 height 9
click at [21, 401] on div at bounding box center [27, 403] width 18 height 18
click at [28, 549] on div at bounding box center [27, 555] width 18 height 18
click at [25, 405] on div at bounding box center [27, 402] width 9 height 9
click at [28, 354] on div at bounding box center [27, 353] width 9 height 9
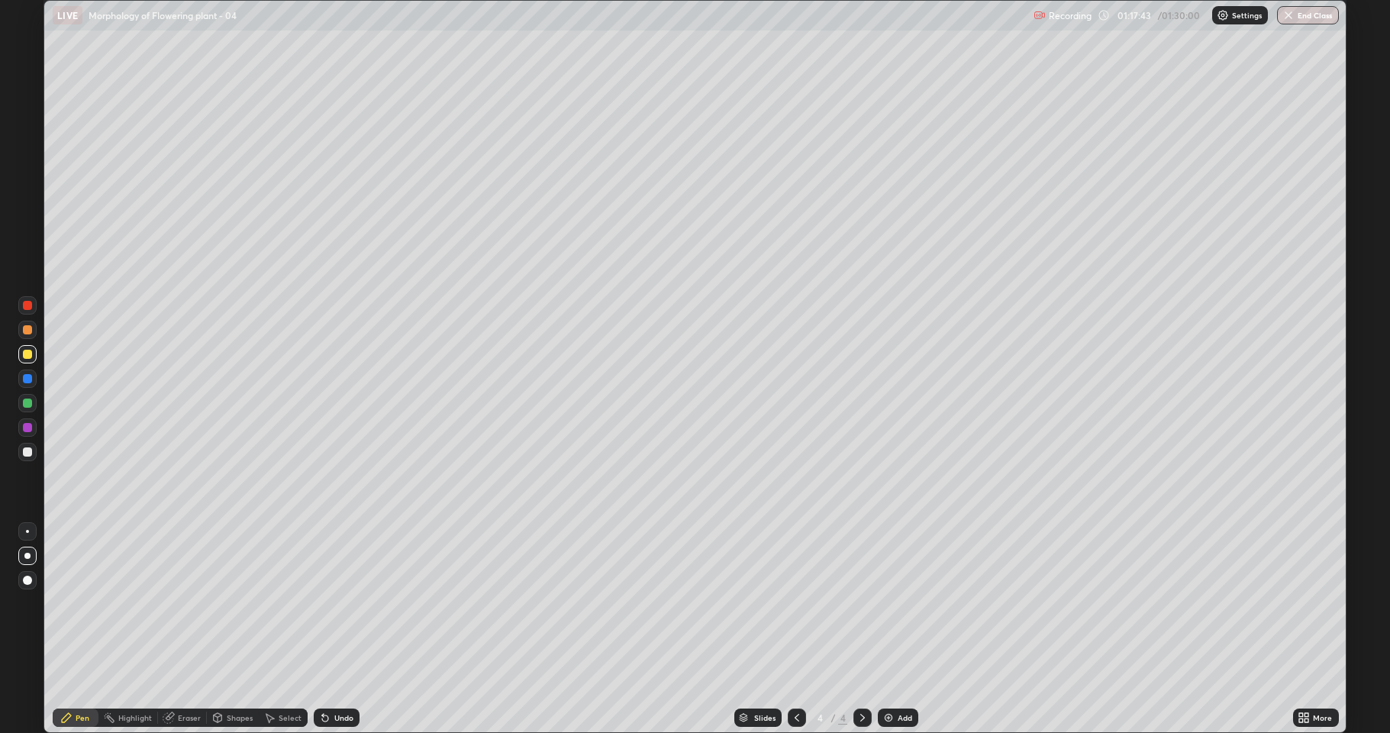
click at [27, 531] on div at bounding box center [27, 531] width 3 height 3
click at [31, 400] on div at bounding box center [27, 402] width 9 height 9
click at [27, 556] on div at bounding box center [27, 555] width 6 height 6
click at [27, 458] on div at bounding box center [27, 452] width 18 height 18
click at [27, 532] on div at bounding box center [27, 531] width 3 height 3
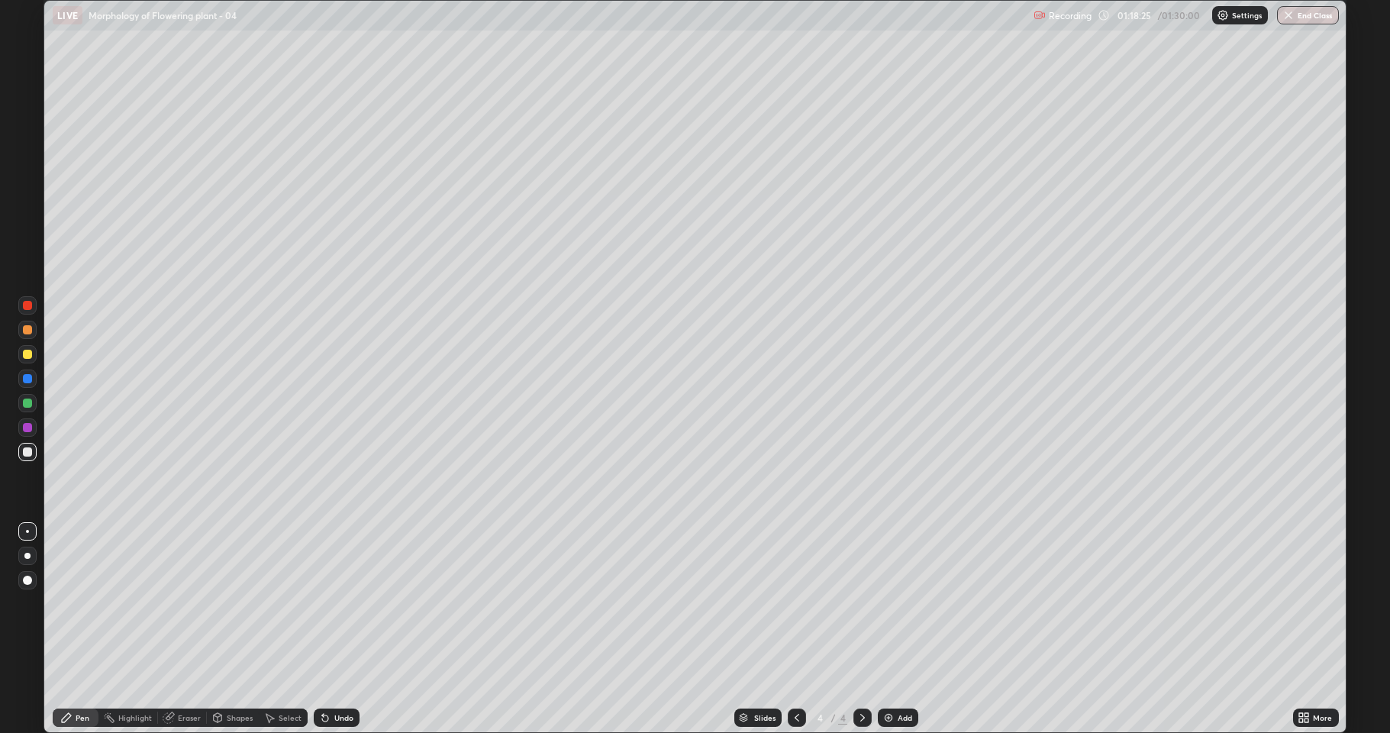
click at [27, 453] on div at bounding box center [27, 451] width 9 height 9
click at [27, 355] on div at bounding box center [27, 353] width 9 height 9
click at [27, 453] on div at bounding box center [27, 451] width 9 height 9
click at [1306, 10] on button "End Class" at bounding box center [1308, 15] width 60 height 18
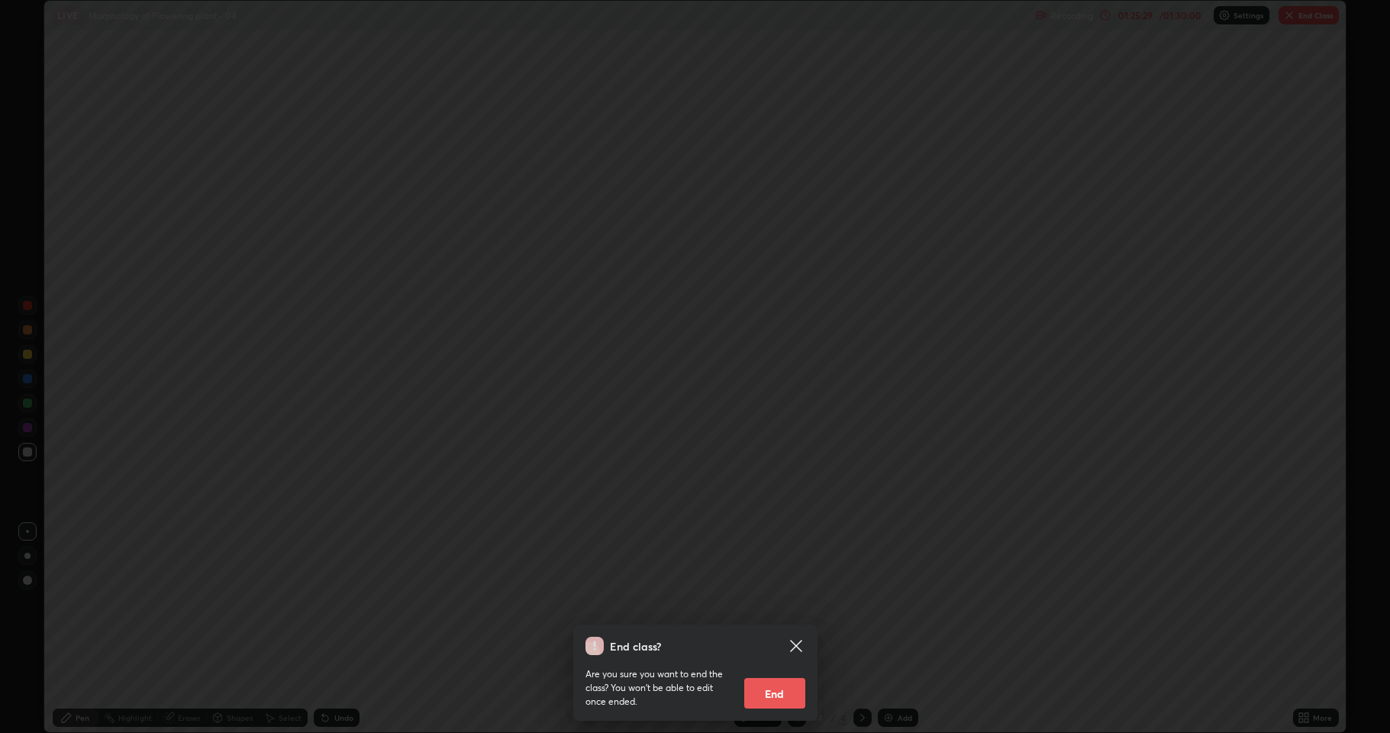
click at [779, 675] on button "End" at bounding box center [774, 693] width 61 height 31
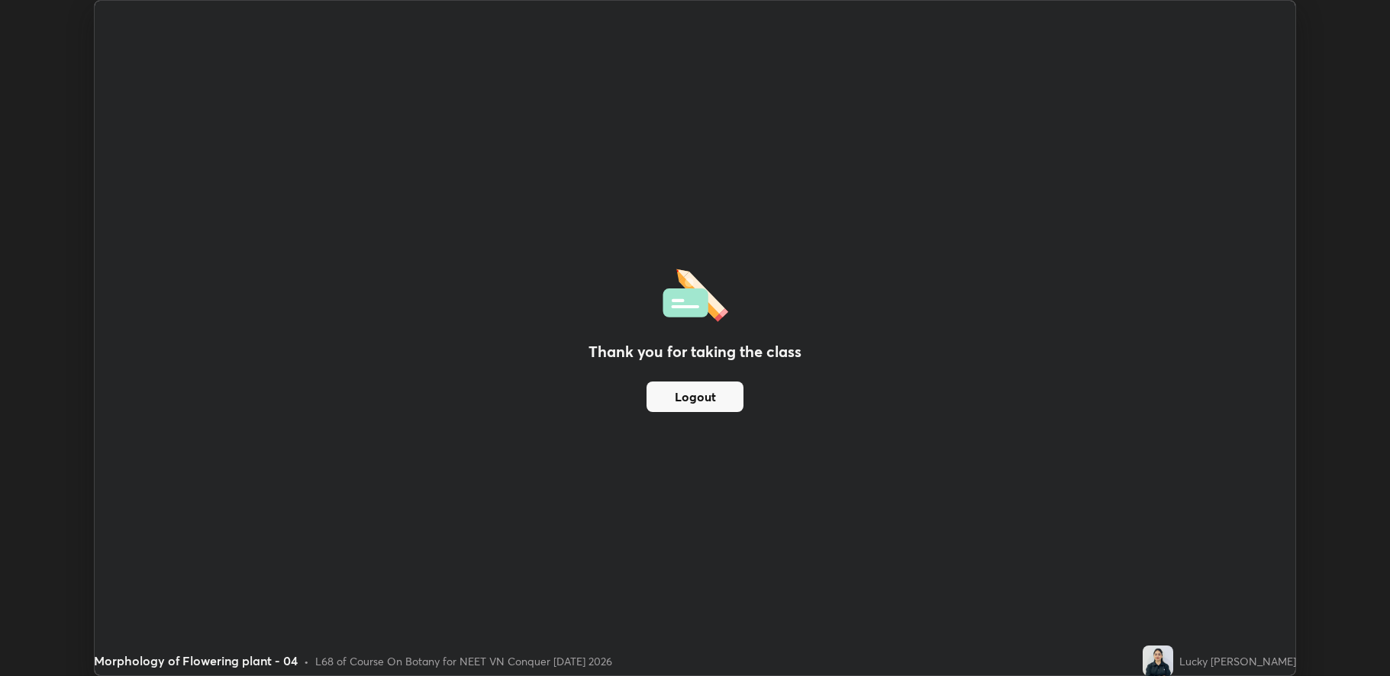
scroll to position [75630, 74917]
